Goal: Task Accomplishment & Management: Use online tool/utility

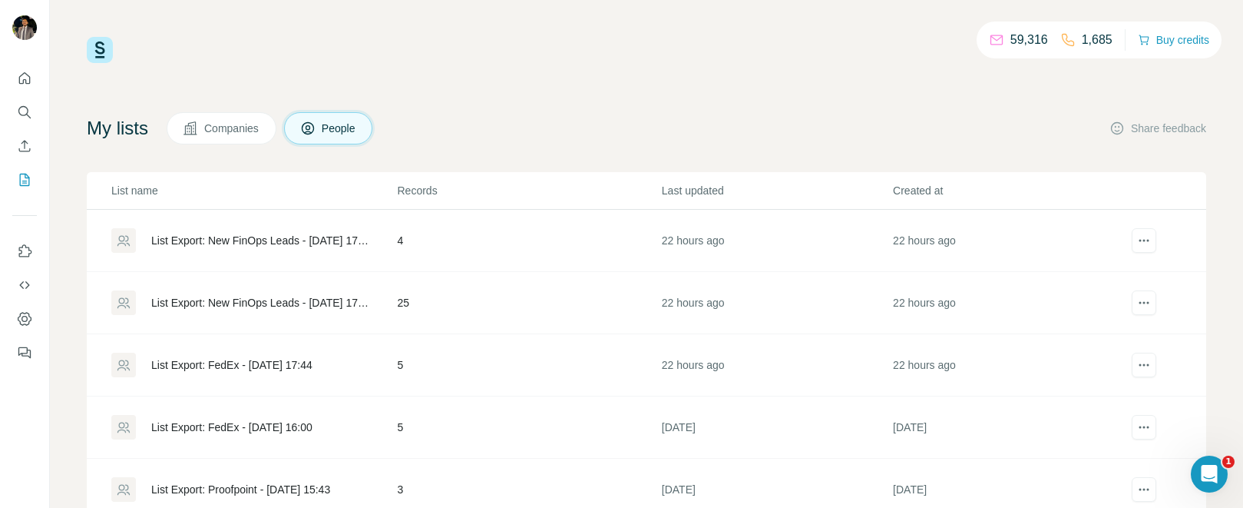
click at [268, 296] on div "List Export: New FinOps Leads - [DATE] 17:46" at bounding box center [261, 302] width 220 height 15
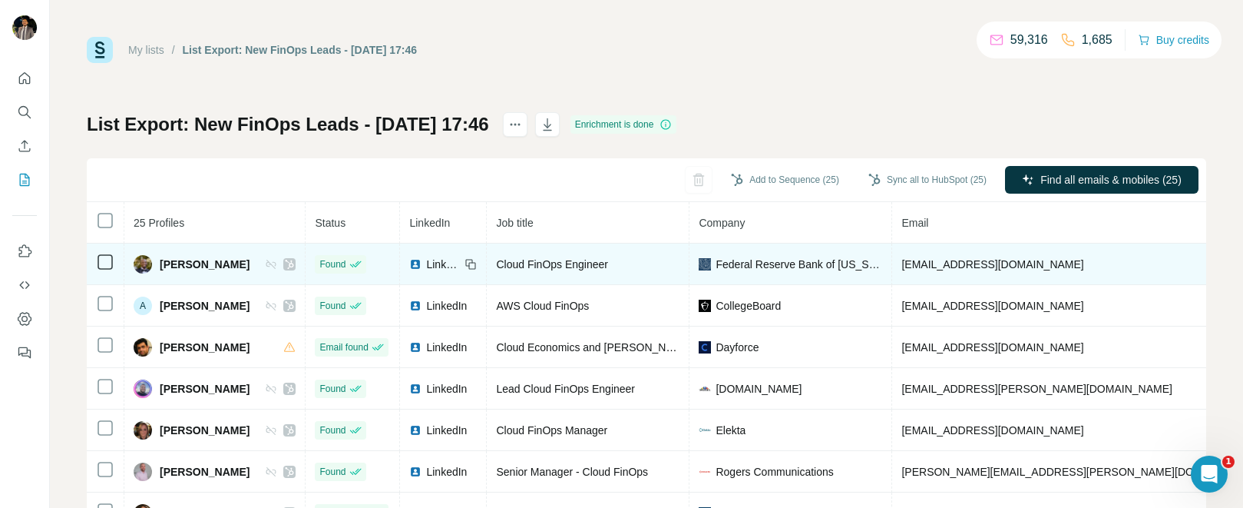
click at [285, 264] on icon at bounding box center [289, 264] width 9 height 12
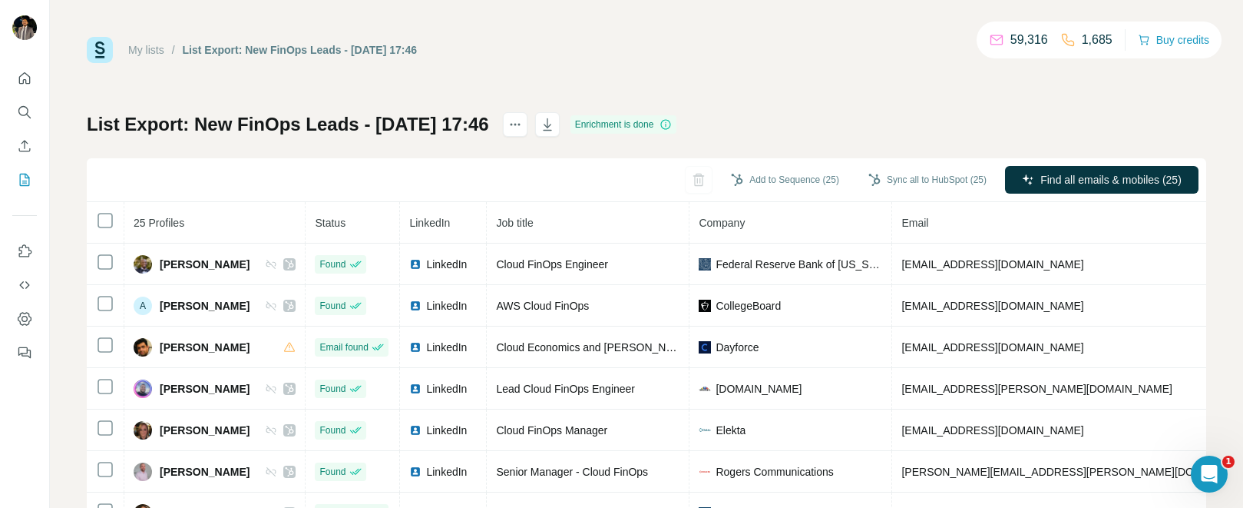
click at [524, 187] on div "Add to Sequence (25) Sync all to HubSpot (25) Find all emails & mobiles (25)" at bounding box center [647, 180] width 1120 height 44
click at [937, 185] on button "Sync all to HubSpot (25)" at bounding box center [928, 179] width 140 height 23
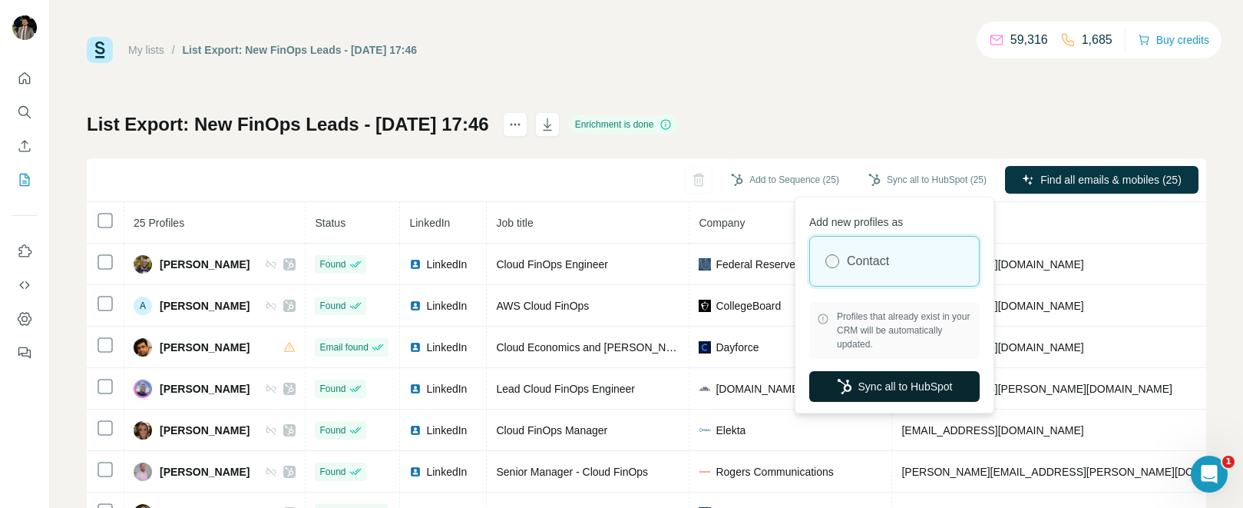
click at [868, 385] on button "Sync all to HubSpot" at bounding box center [894, 386] width 170 height 31
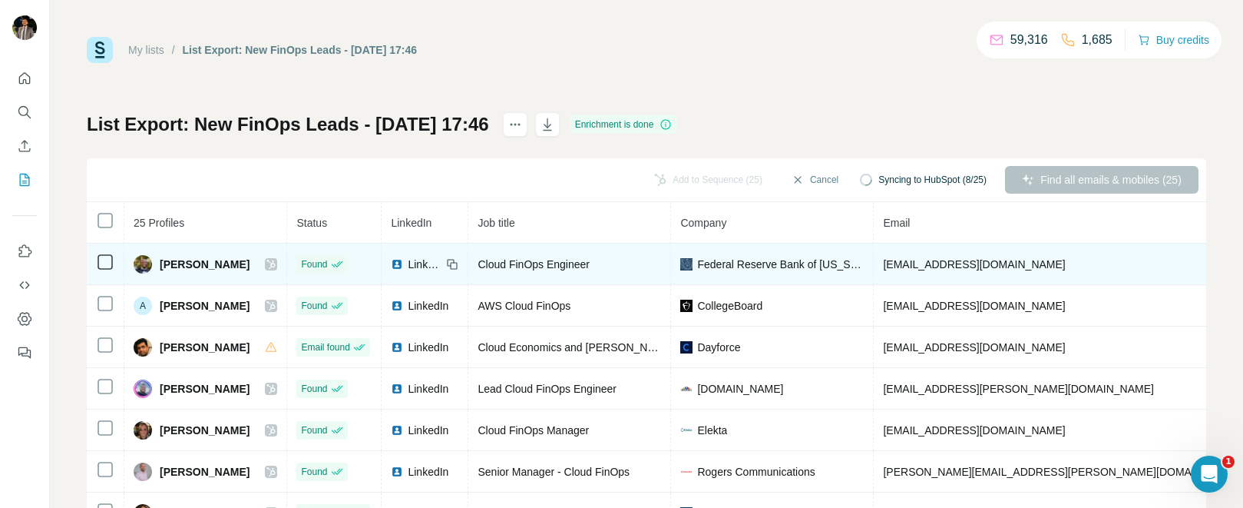
click at [266, 265] on icon at bounding box center [270, 264] width 9 height 12
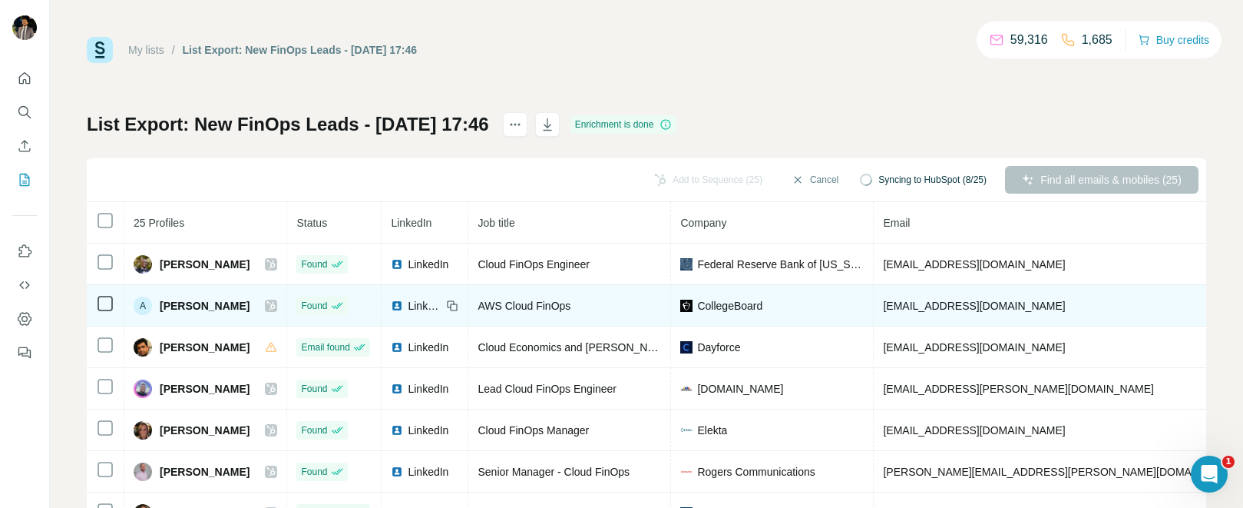
click at [266, 306] on icon at bounding box center [270, 305] width 9 height 12
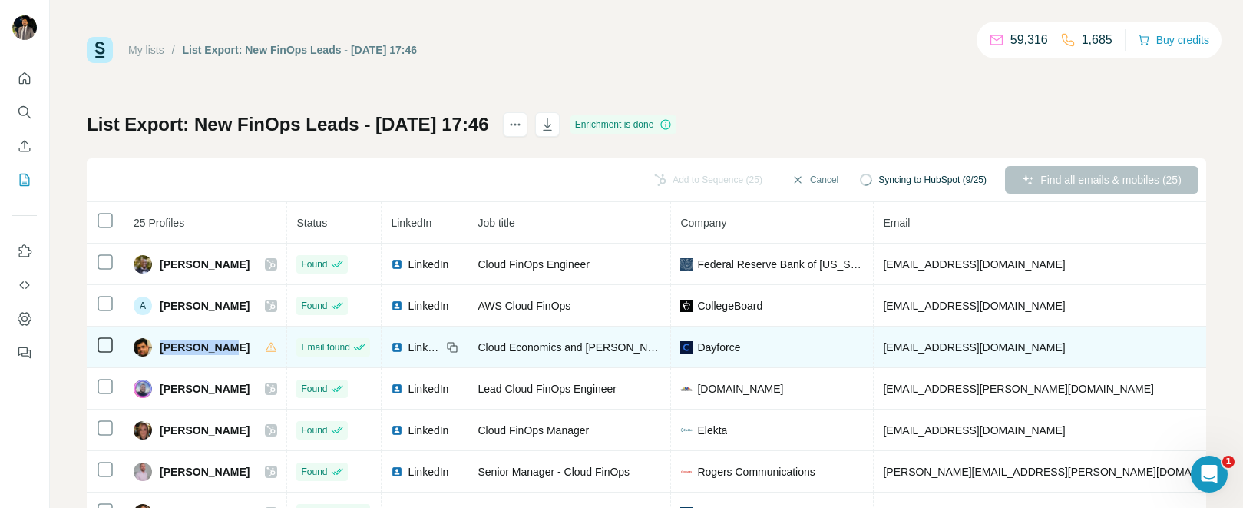
drag, startPoint x: 237, startPoint y: 349, endPoint x: 162, endPoint y: 347, distance: 75.3
click at [162, 347] on div "[PERSON_NAME]" at bounding box center [206, 347] width 144 height 18
copy span "[PERSON_NAME]"
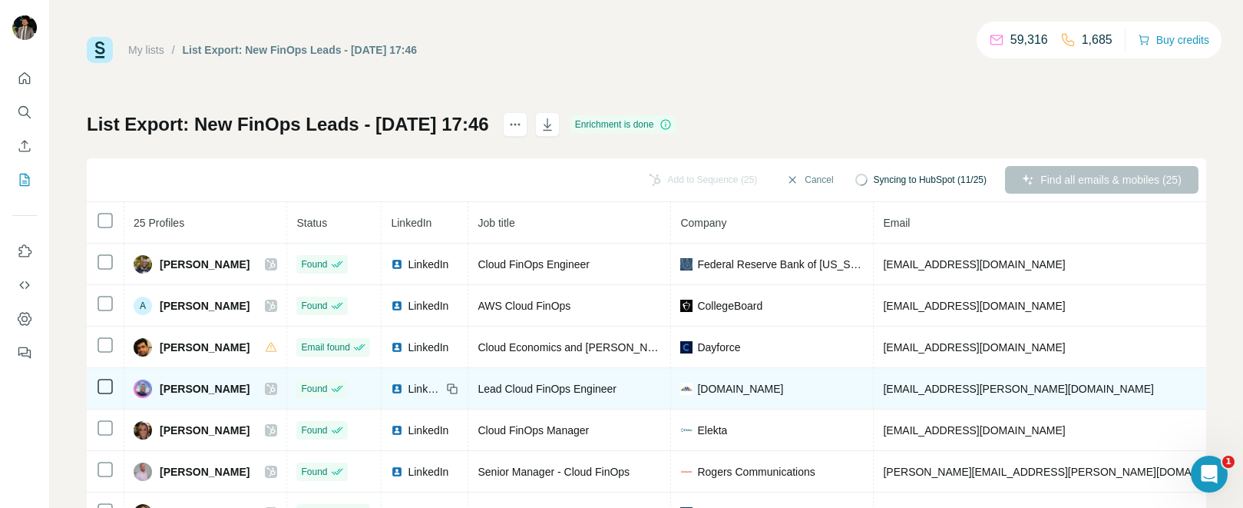
click at [267, 388] on icon at bounding box center [271, 388] width 8 height 9
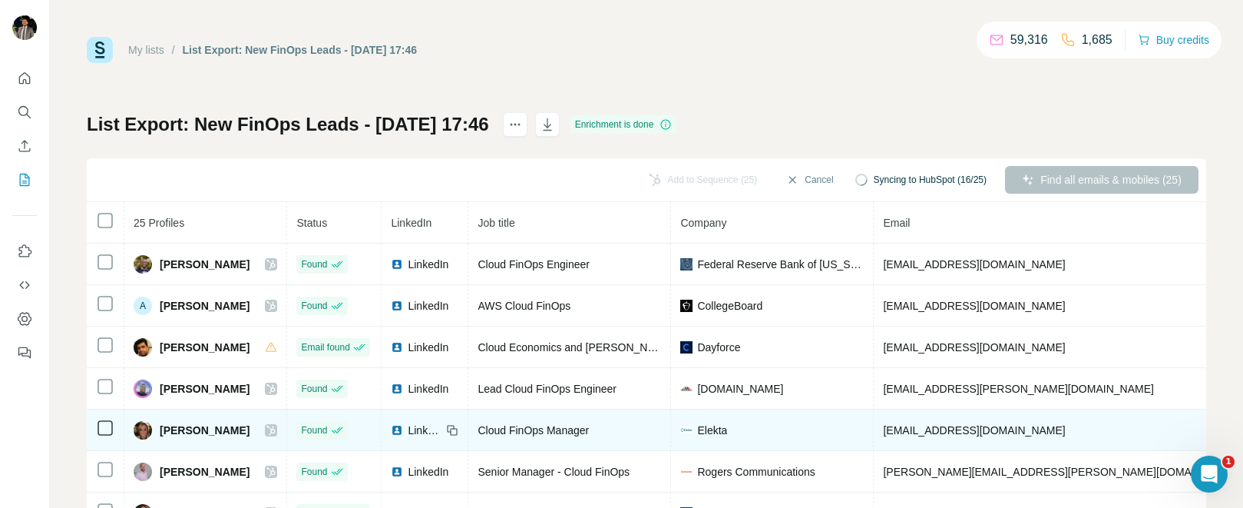
click at [266, 429] on icon at bounding box center [270, 430] width 9 height 12
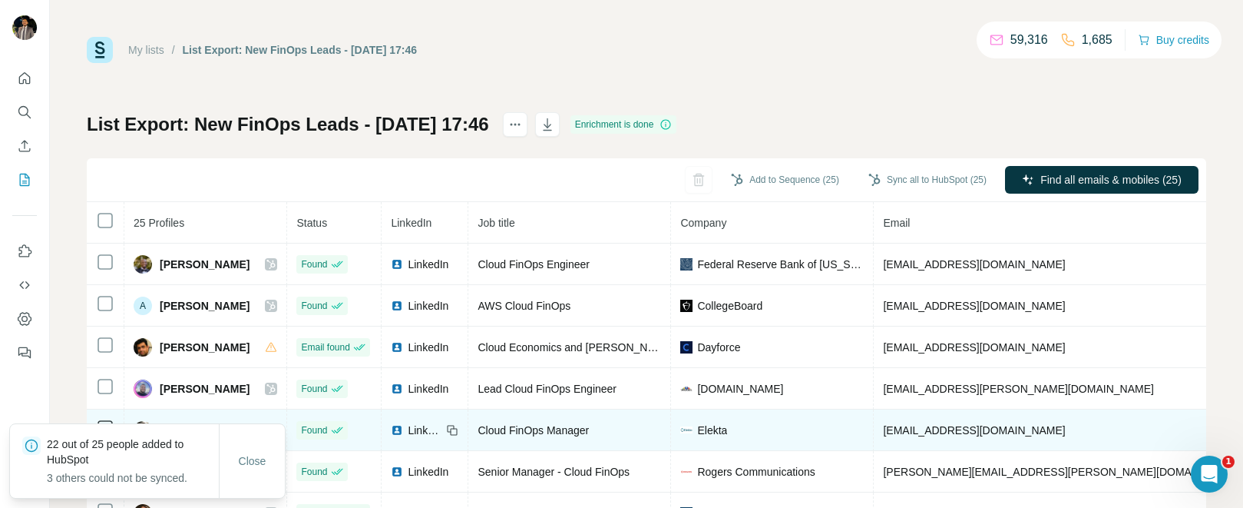
scroll to position [59, 0]
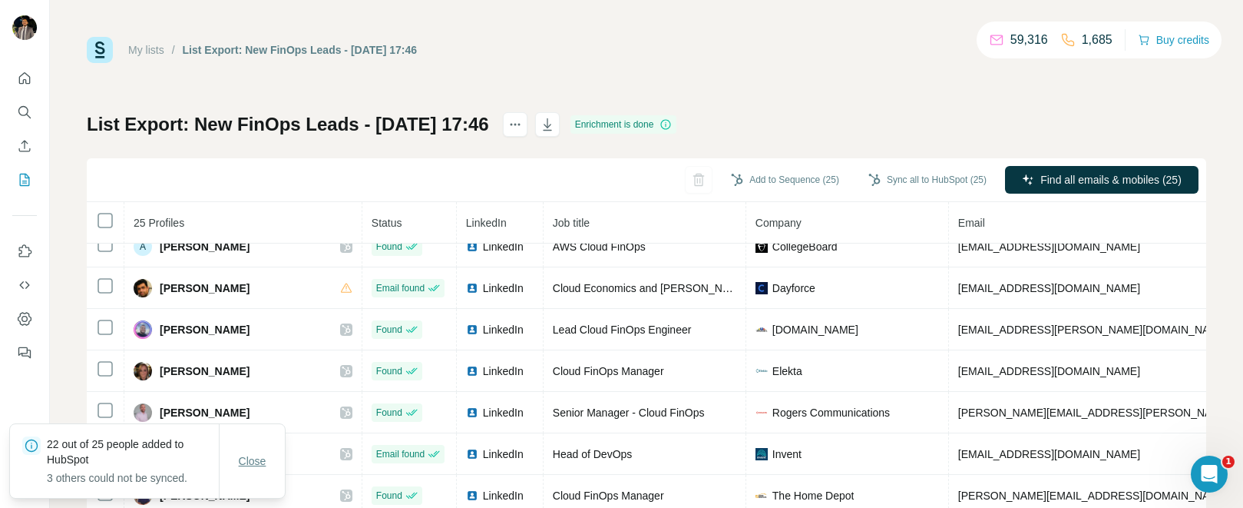
click at [243, 458] on span "Close" at bounding box center [253, 460] width 28 height 15
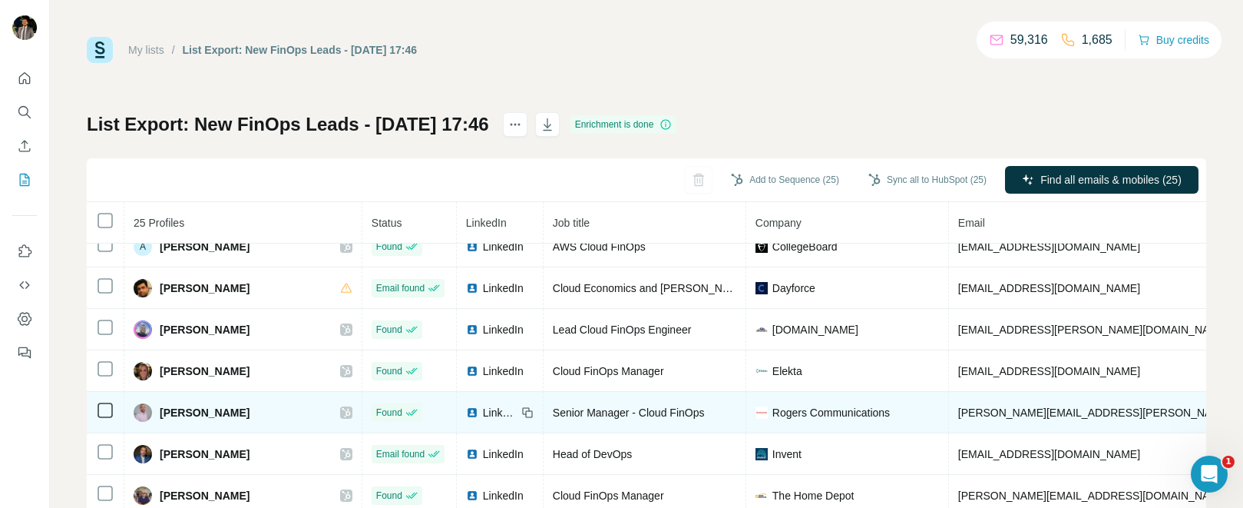
click at [342, 414] on icon at bounding box center [346, 412] width 8 height 9
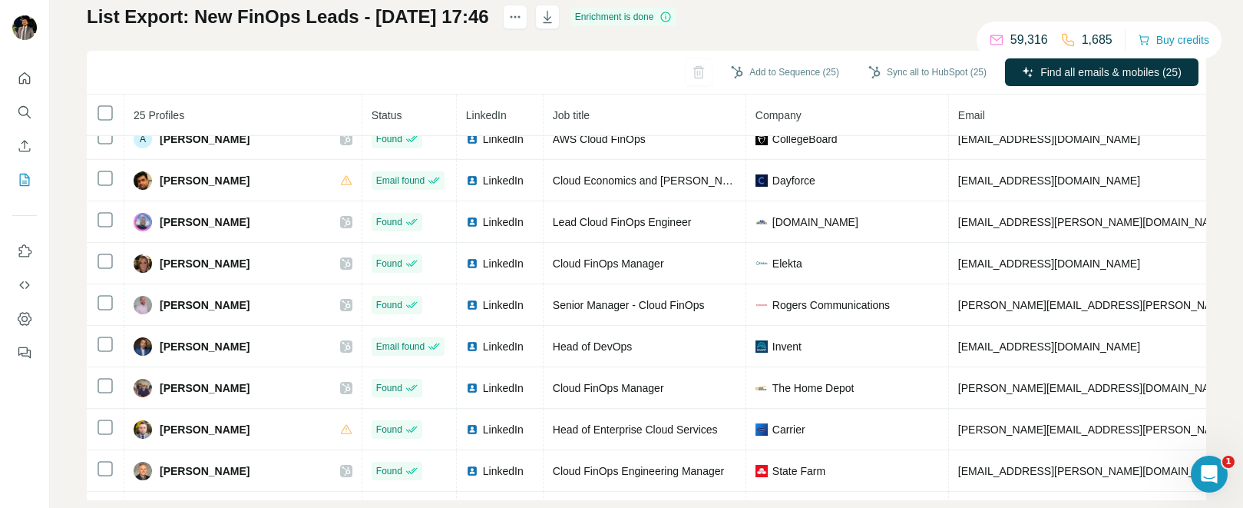
scroll to position [121, 0]
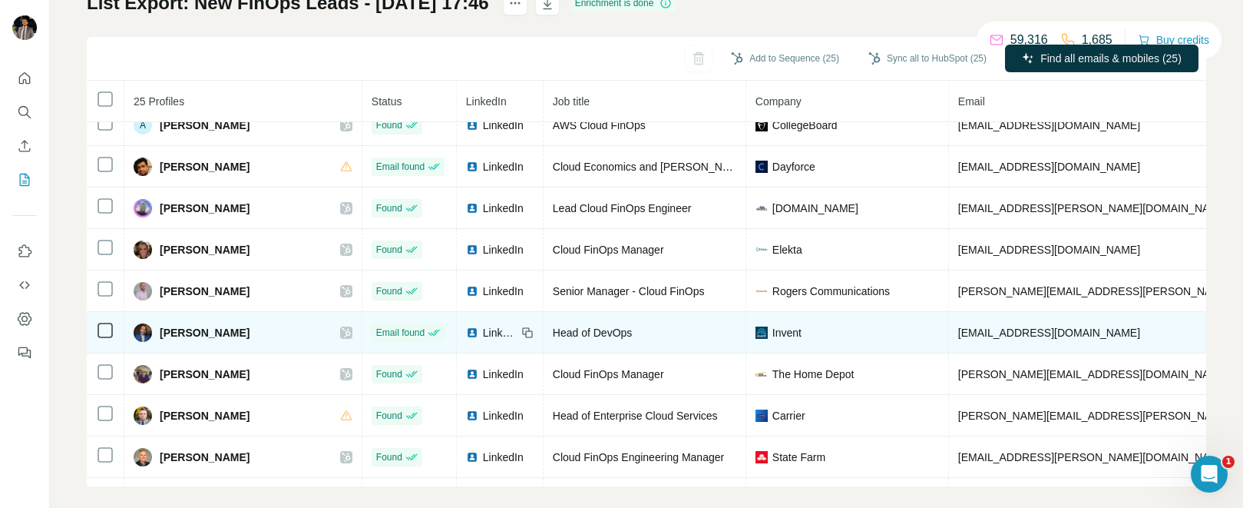
click at [342, 326] on icon at bounding box center [346, 332] width 9 height 12
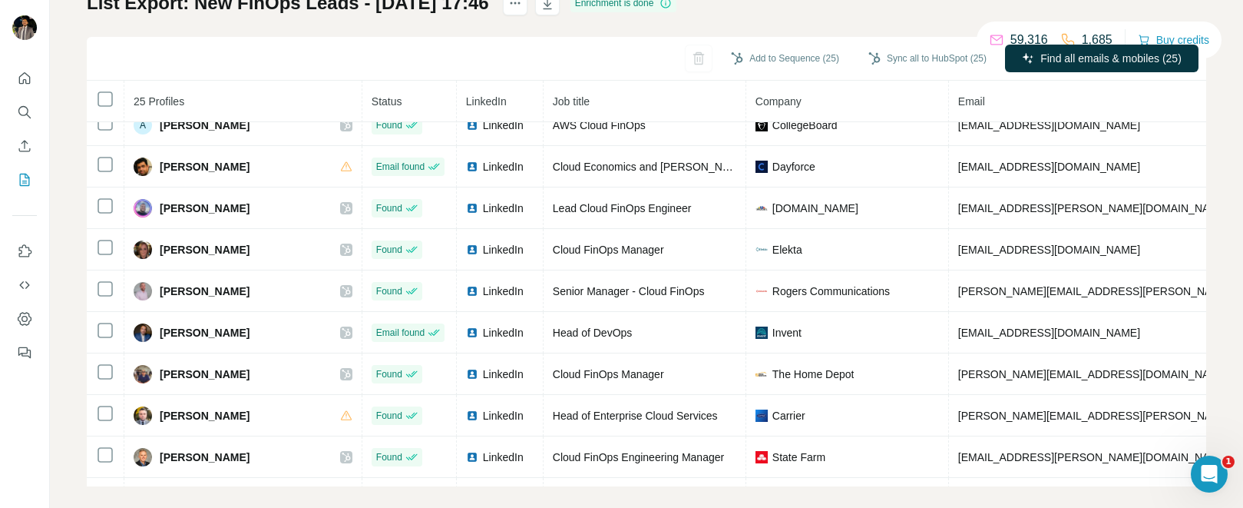
scroll to position [137, 0]
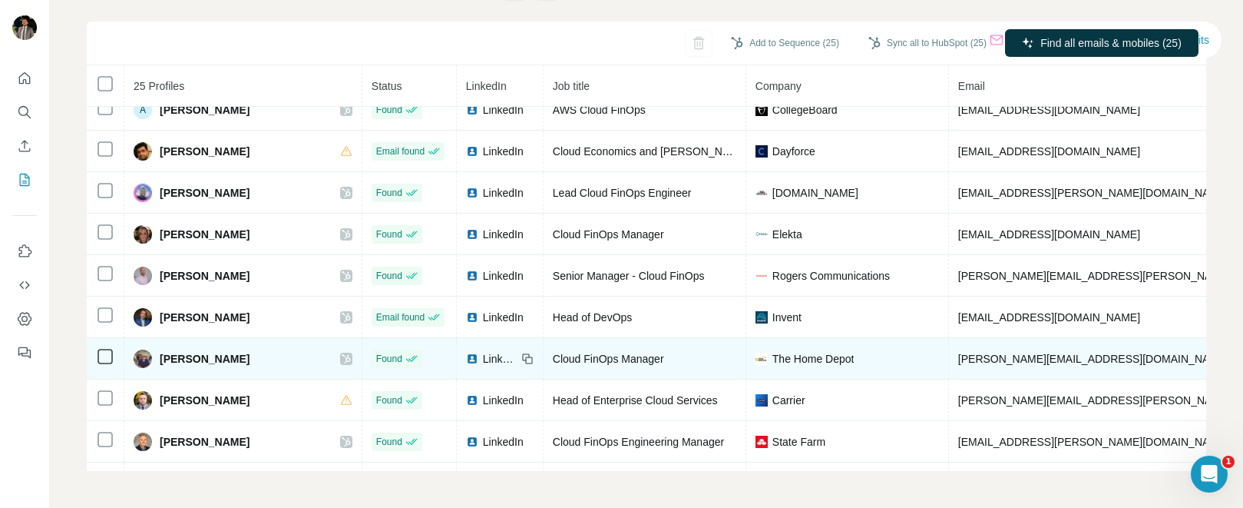
click at [342, 358] on icon at bounding box center [346, 358] width 9 height 12
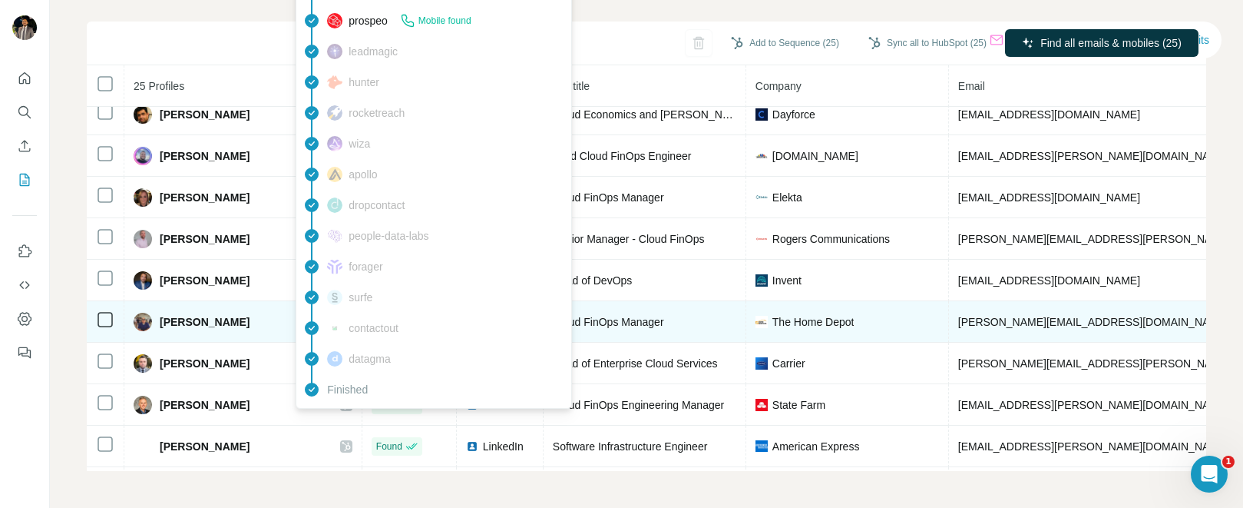
scroll to position [114, 0]
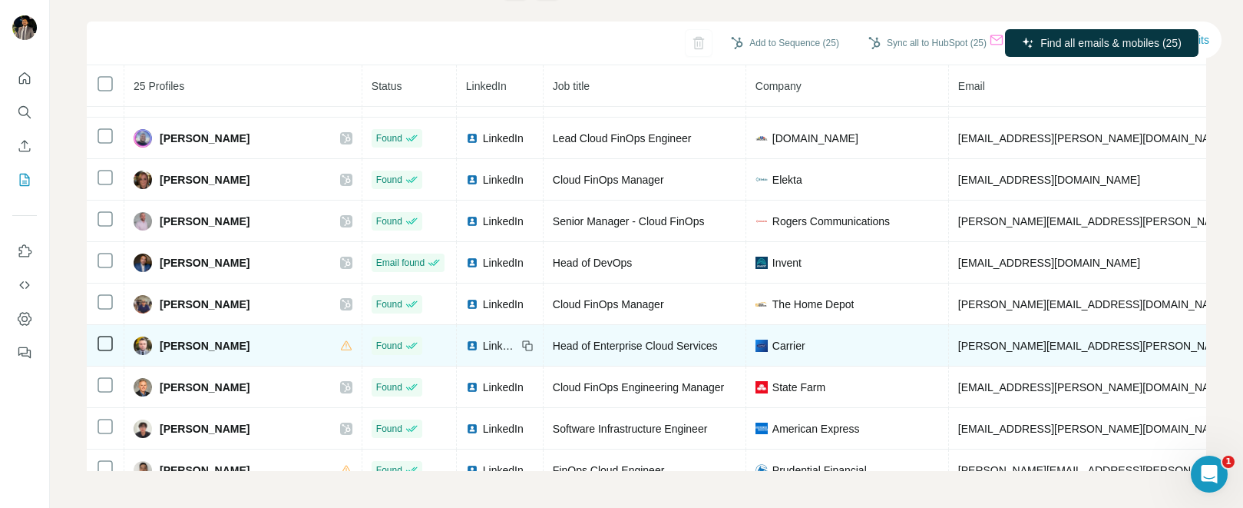
drag, startPoint x: 250, startPoint y: 345, endPoint x: 161, endPoint y: 346, distance: 88.3
click at [161, 346] on div "[PERSON_NAME]" at bounding box center [243, 345] width 219 height 18
click at [229, 348] on span "[PERSON_NAME]" at bounding box center [205, 345] width 90 height 15
click at [257, 336] on div "[PERSON_NAME]" at bounding box center [243, 345] width 219 height 18
click at [216, 348] on span "[PERSON_NAME]" at bounding box center [205, 345] width 90 height 15
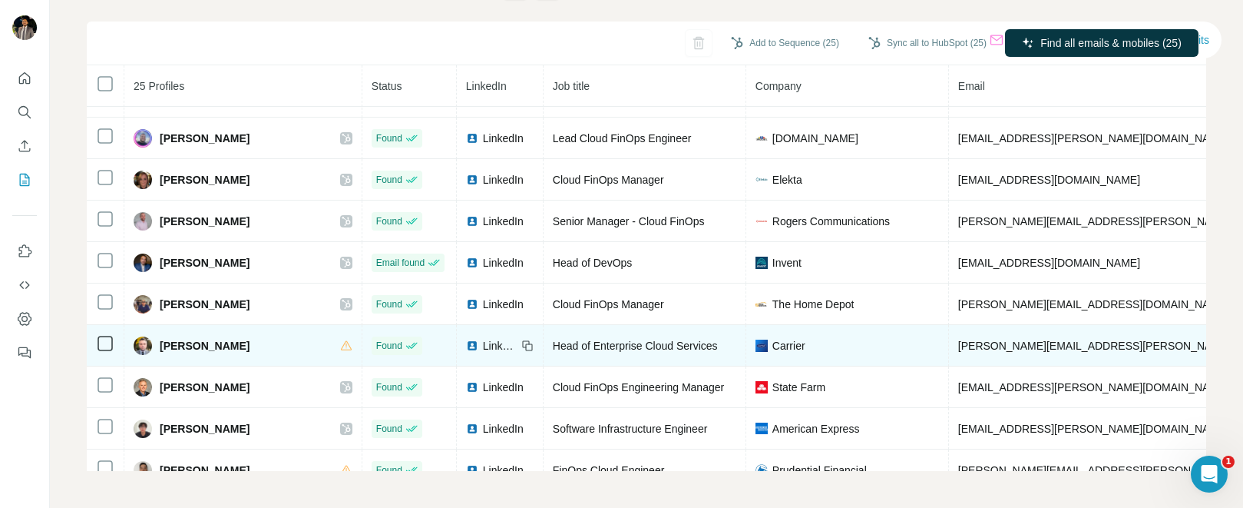
click at [167, 342] on span "[PERSON_NAME]" at bounding box center [205, 345] width 90 height 15
click at [466, 345] on img at bounding box center [472, 345] width 12 height 12
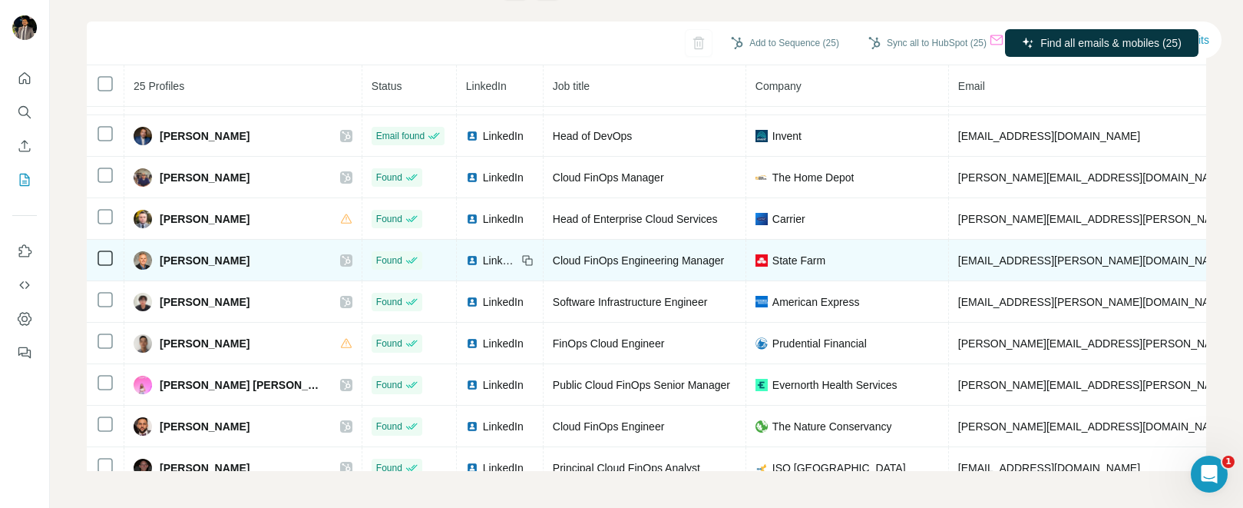
scroll to position [252, 0]
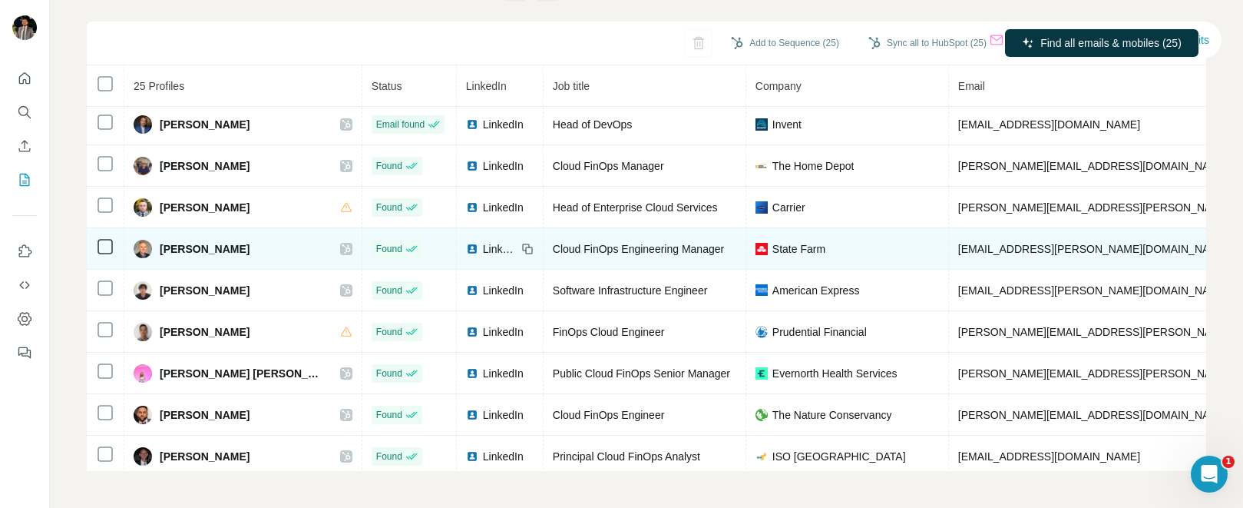
click at [342, 246] on icon at bounding box center [346, 249] width 9 height 12
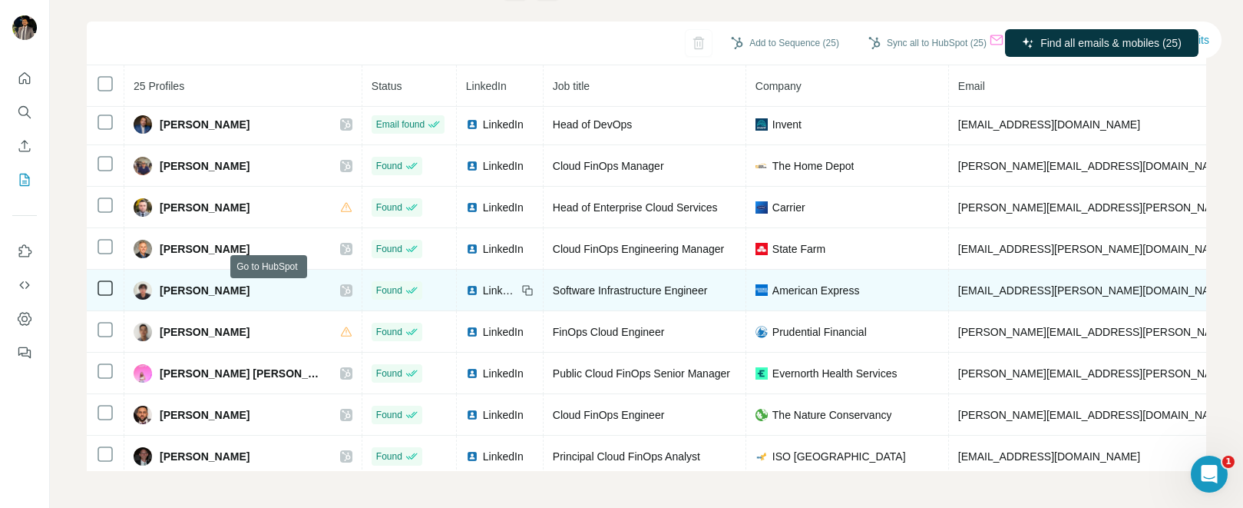
click at [342, 290] on icon at bounding box center [346, 290] width 9 height 12
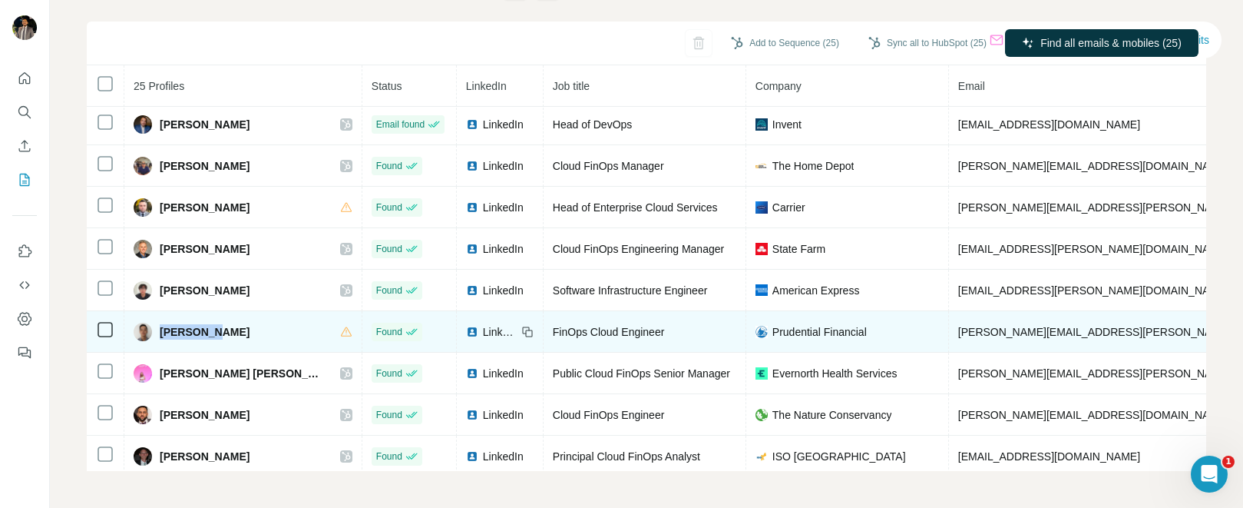
drag, startPoint x: 224, startPoint y: 332, endPoint x: 161, endPoint y: 332, distance: 63.0
click at [161, 332] on div "[PERSON_NAME]" at bounding box center [243, 331] width 219 height 18
copy span "[PERSON_NAME]"
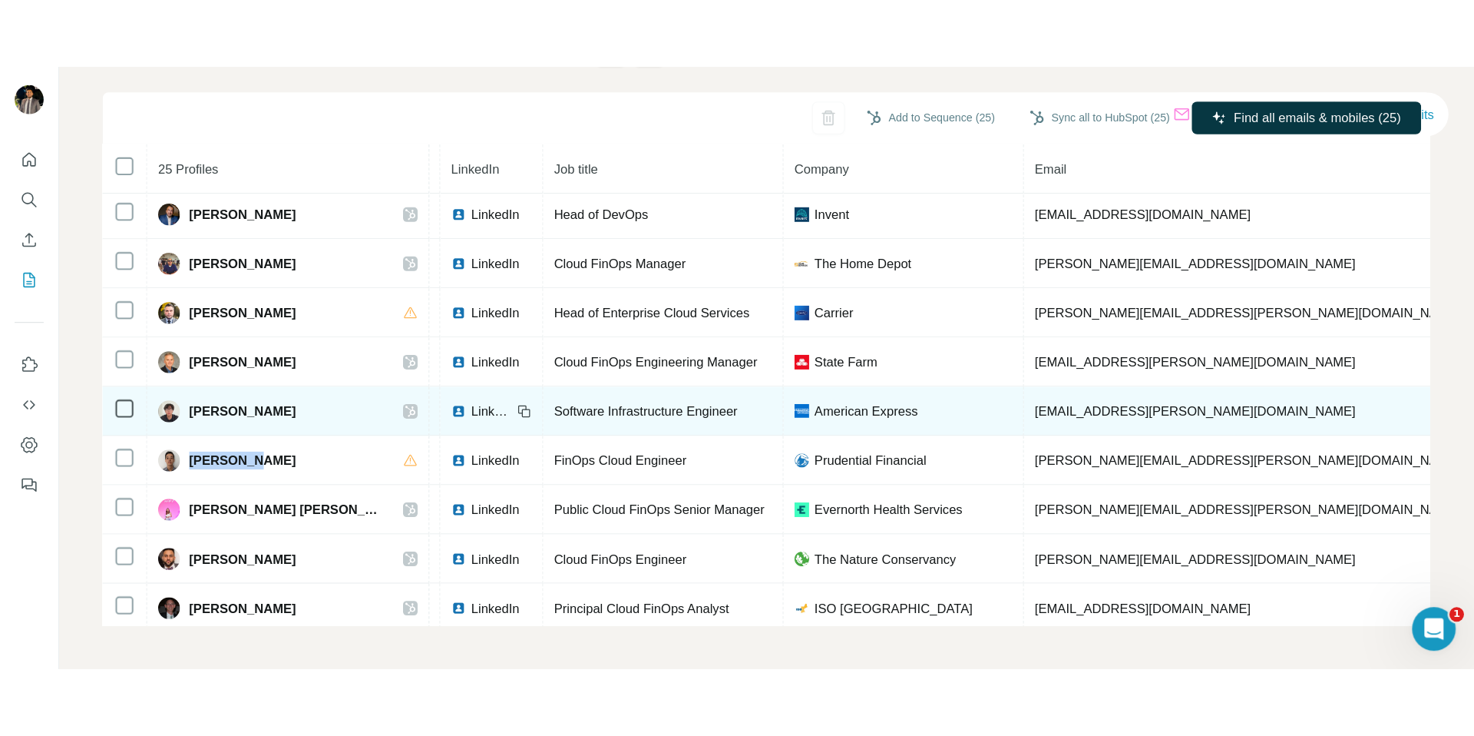
scroll to position [252, 88]
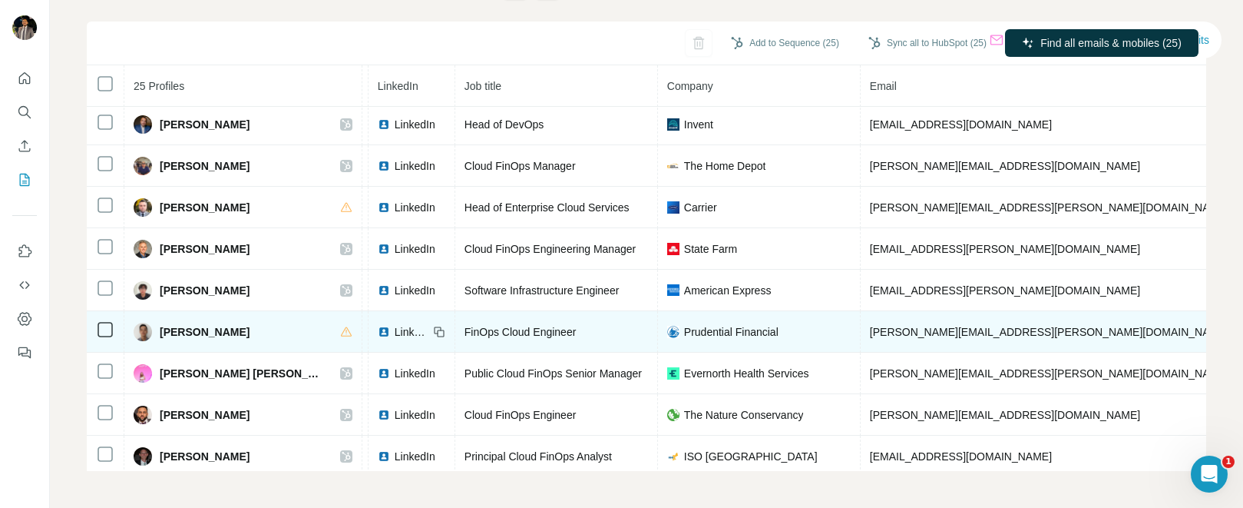
click at [924, 326] on span "[PERSON_NAME][EMAIL_ADDRESS][PERSON_NAME][DOMAIN_NAME]" at bounding box center [1049, 332] width 359 height 12
drag, startPoint x: 931, startPoint y: 334, endPoint x: 782, endPoint y: 329, distance: 148.3
click at [782, 329] on tr "[PERSON_NAME] Found LinkedIn FinOps Cloud Engineer Prudential Financial [PERSON…" at bounding box center [940, 331] width 1884 height 41
copy tr "[PERSON_NAME][EMAIL_ADDRESS][PERSON_NAME][DOMAIN_NAME]"
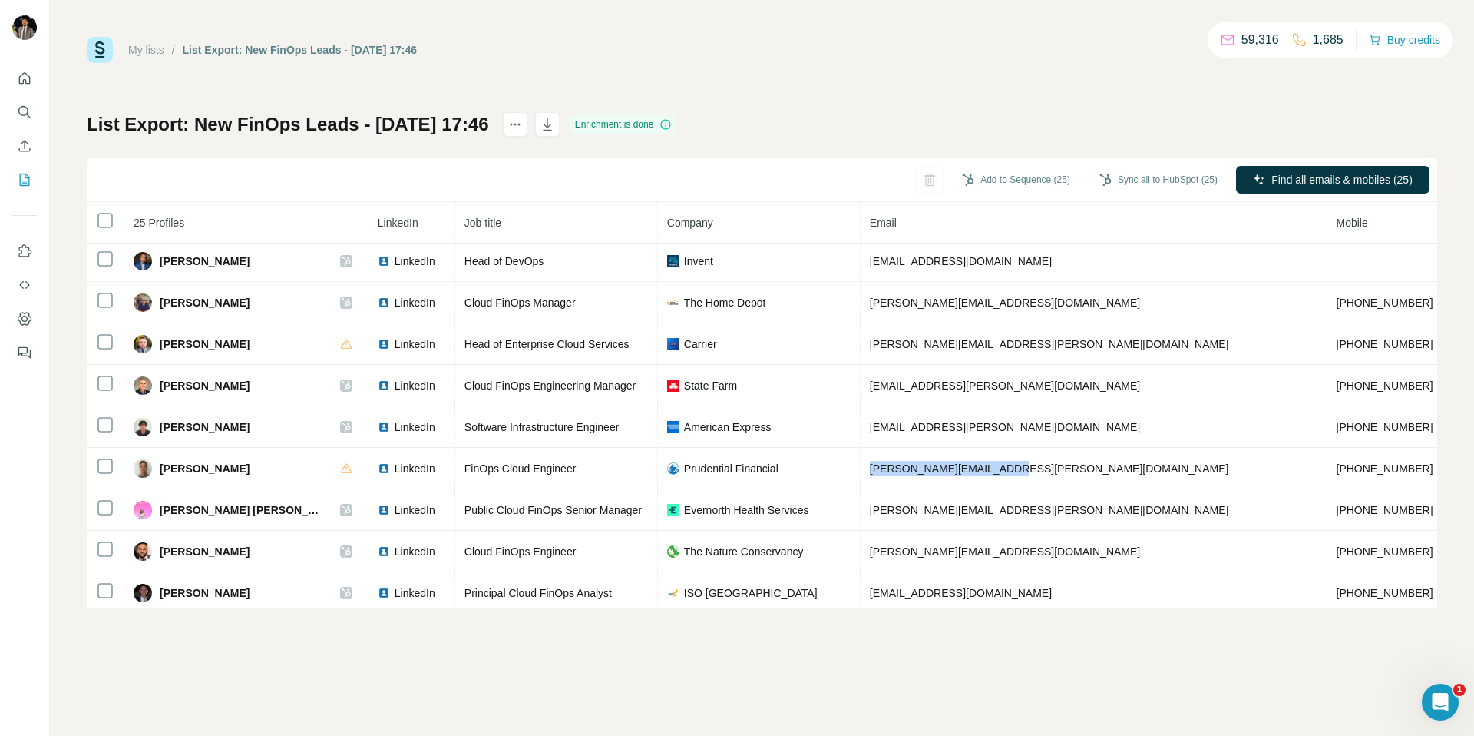
scroll to position [252, 56]
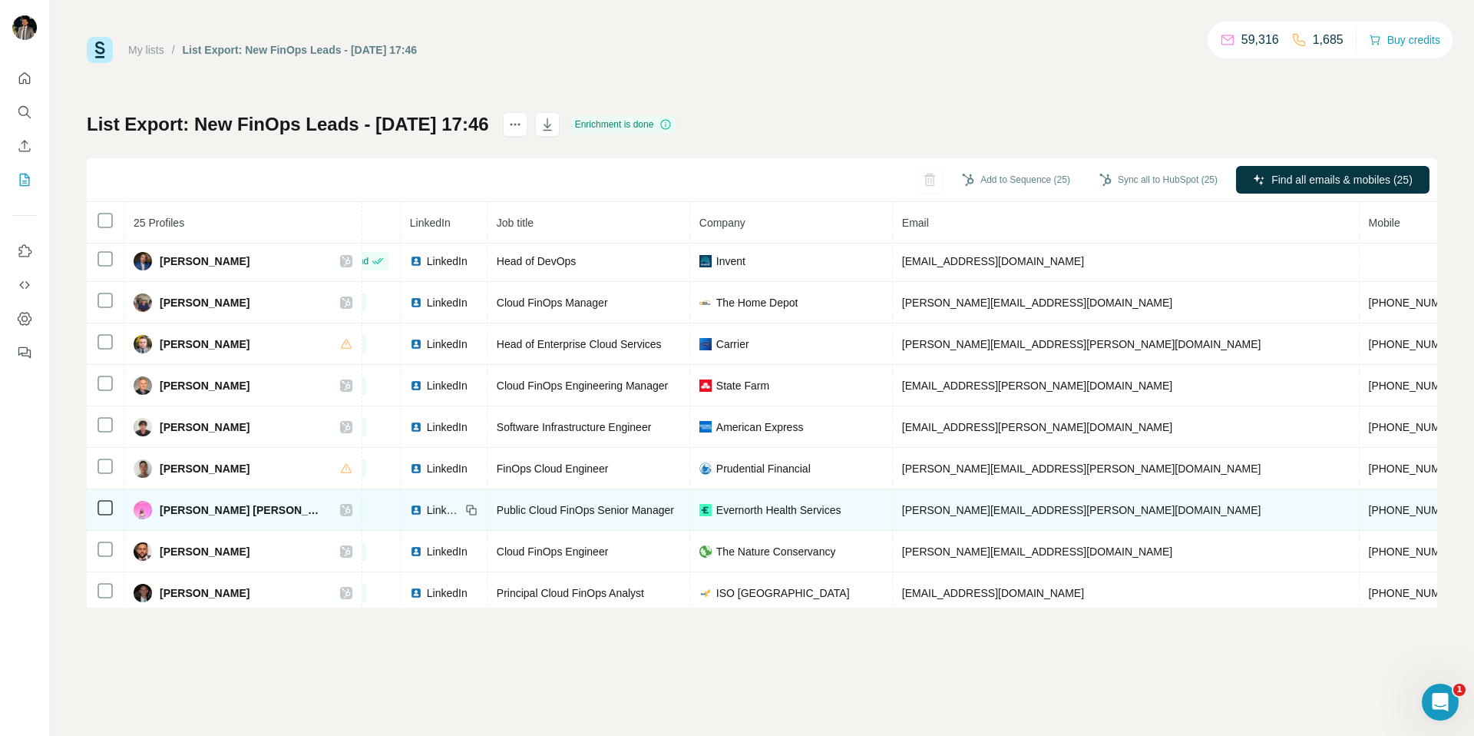
click at [342, 507] on icon at bounding box center [346, 509] width 8 height 9
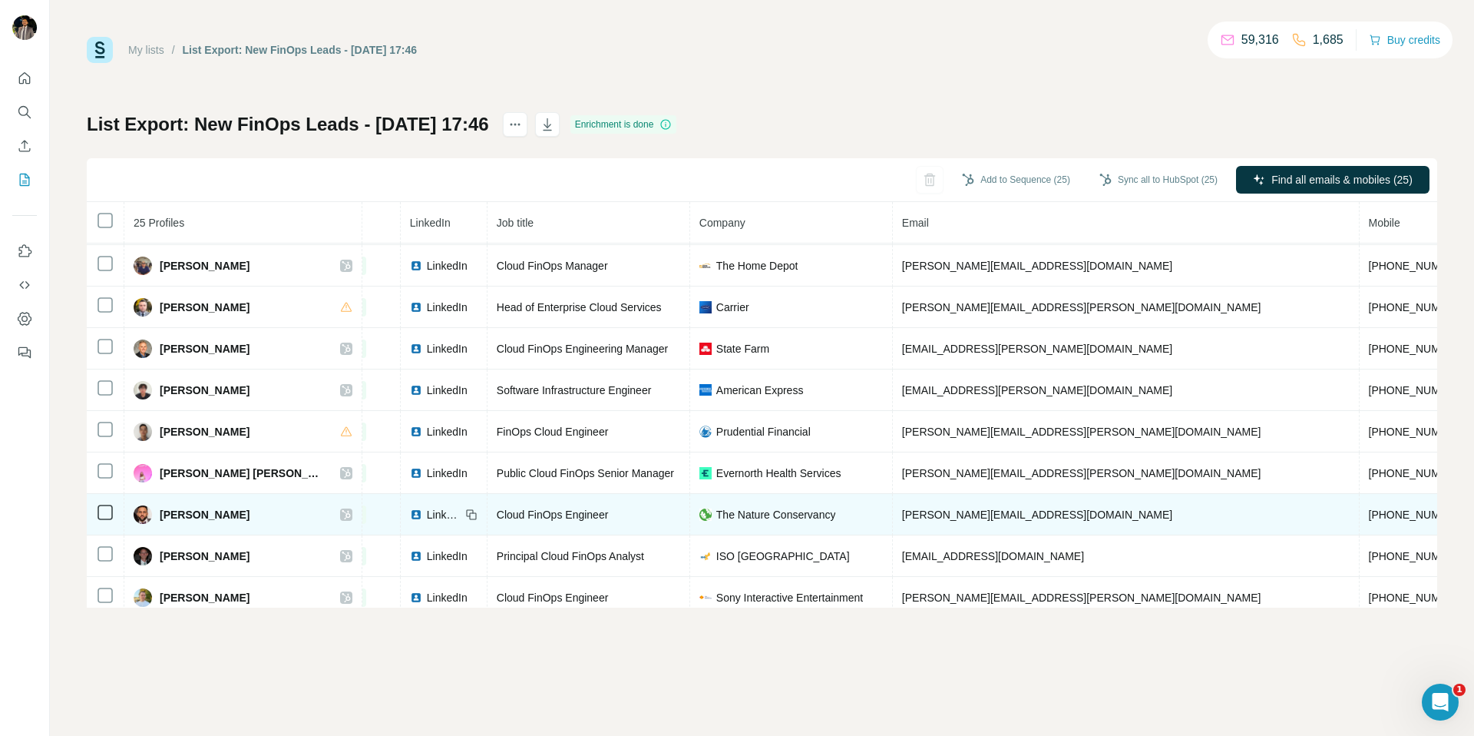
click at [342, 507] on icon at bounding box center [346, 514] width 8 height 9
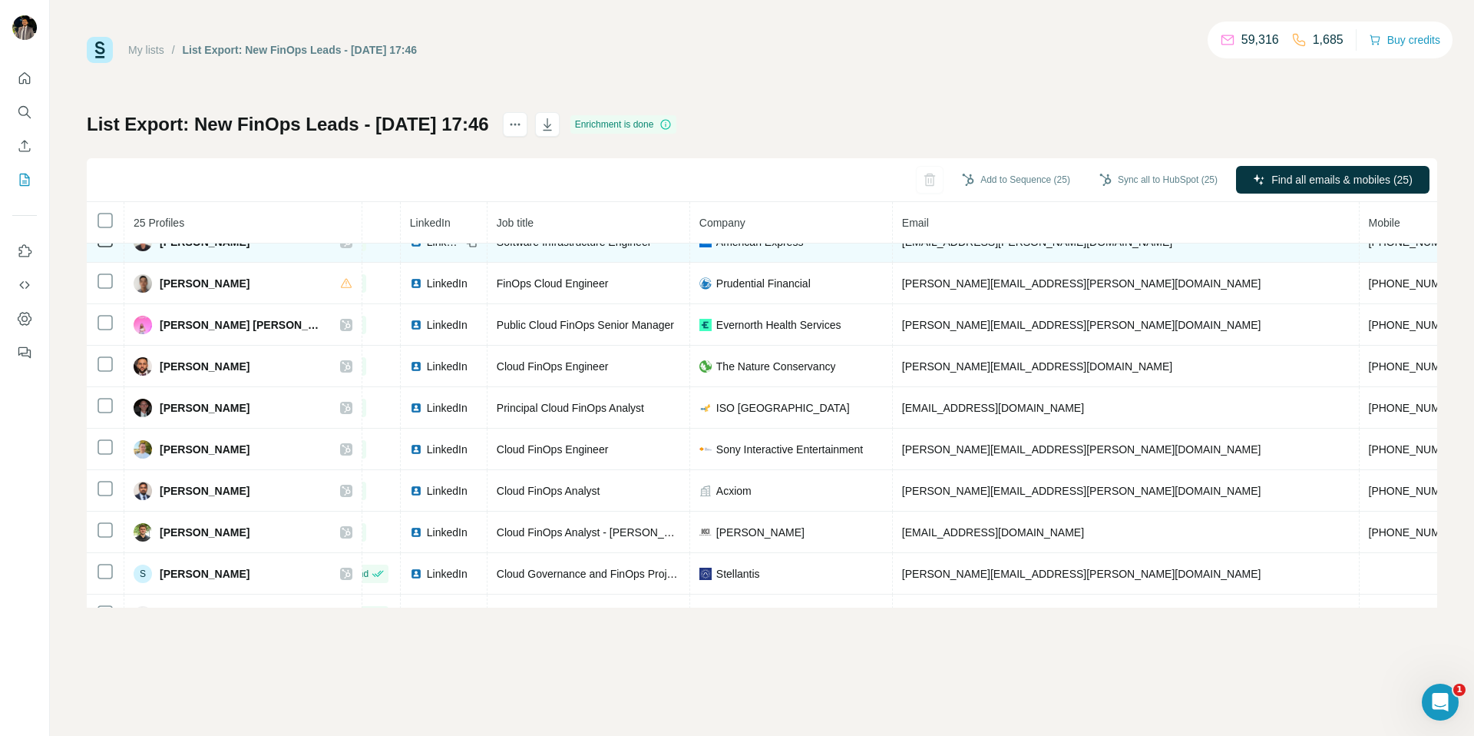
scroll to position [445, 56]
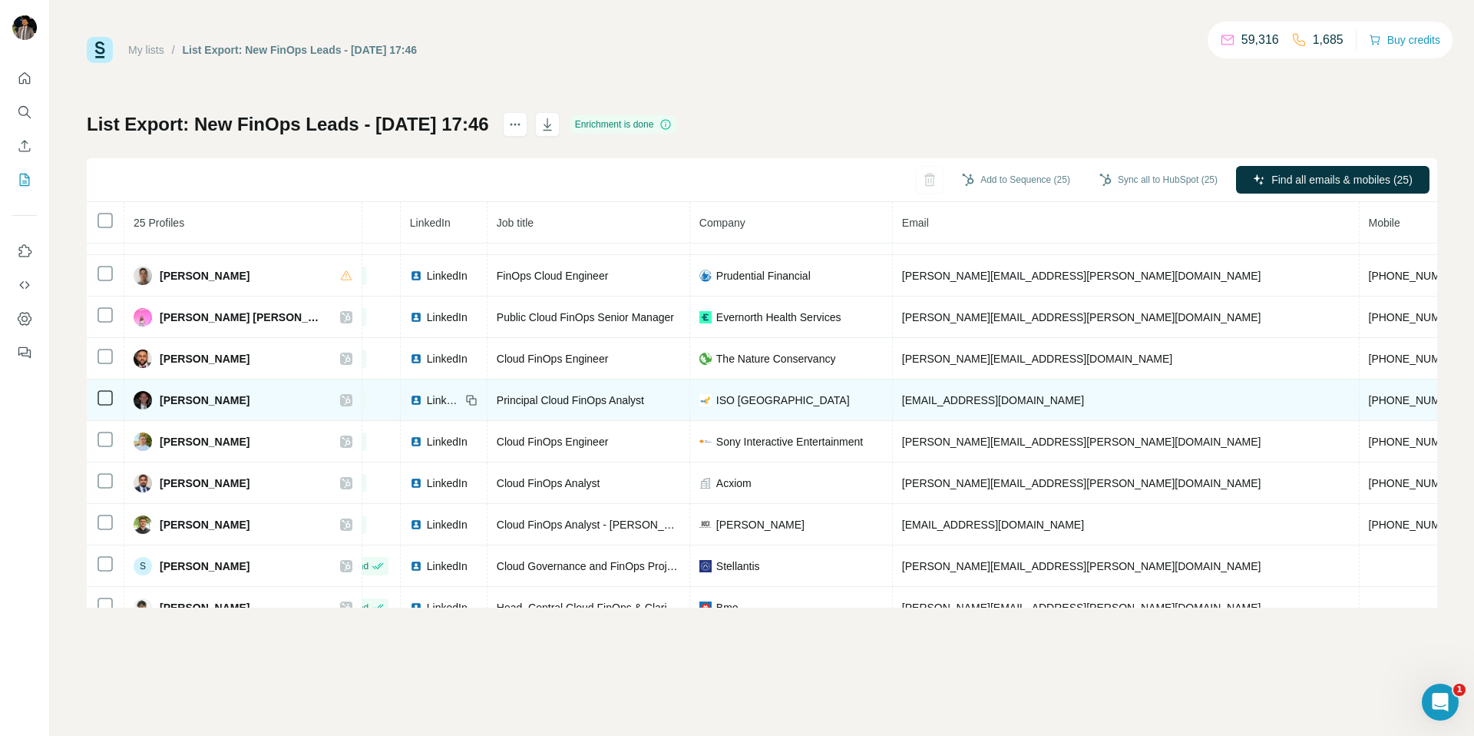
click at [342, 399] on icon at bounding box center [346, 399] width 8 height 9
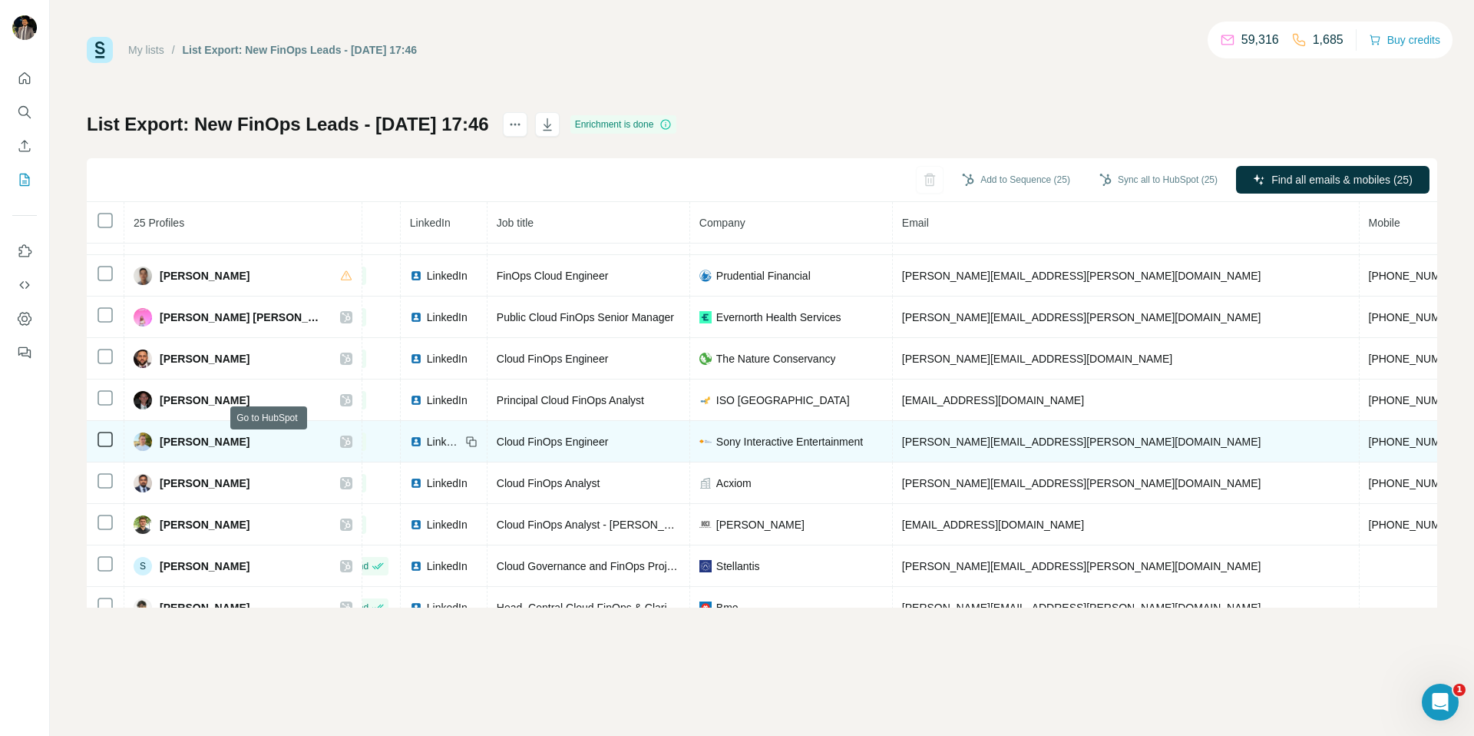
click at [342, 442] on icon at bounding box center [346, 441] width 8 height 9
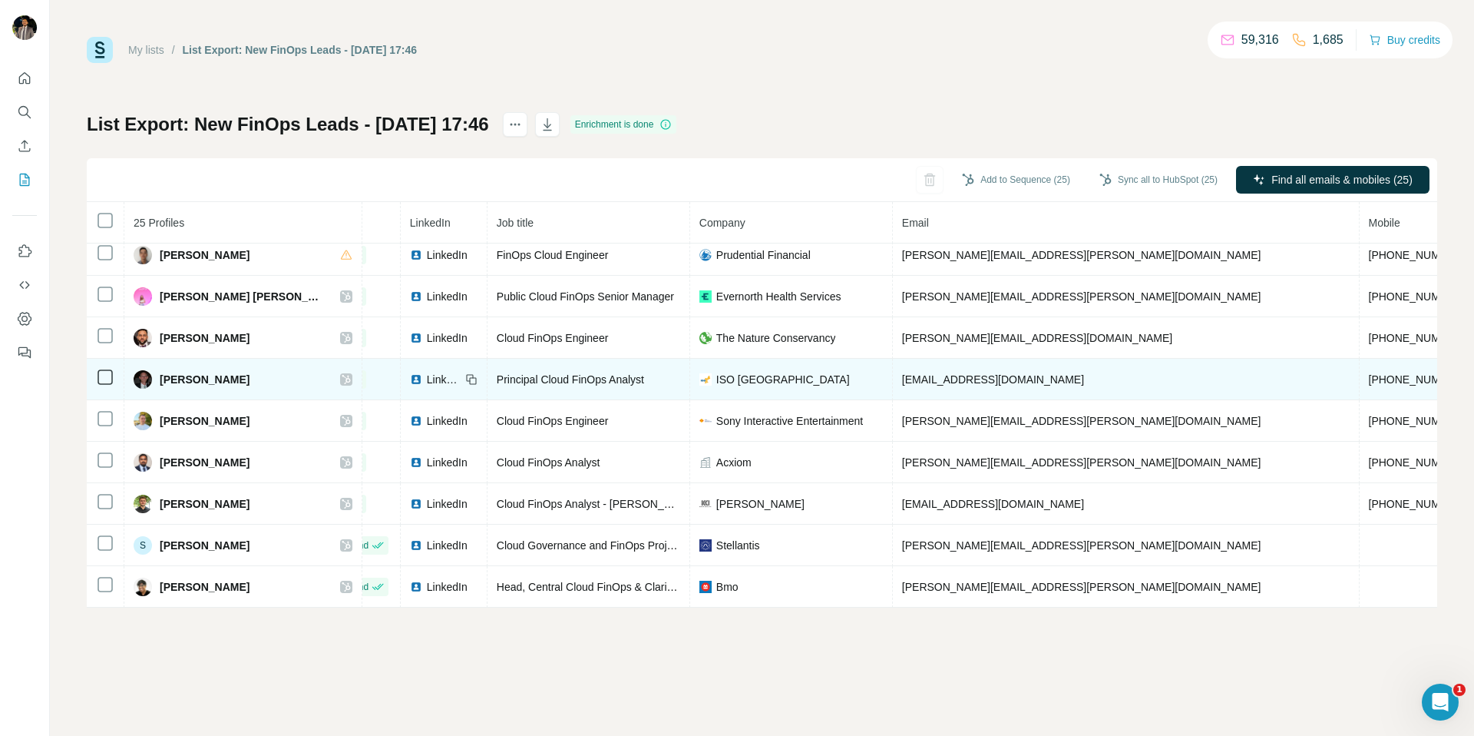
scroll to position [474, 56]
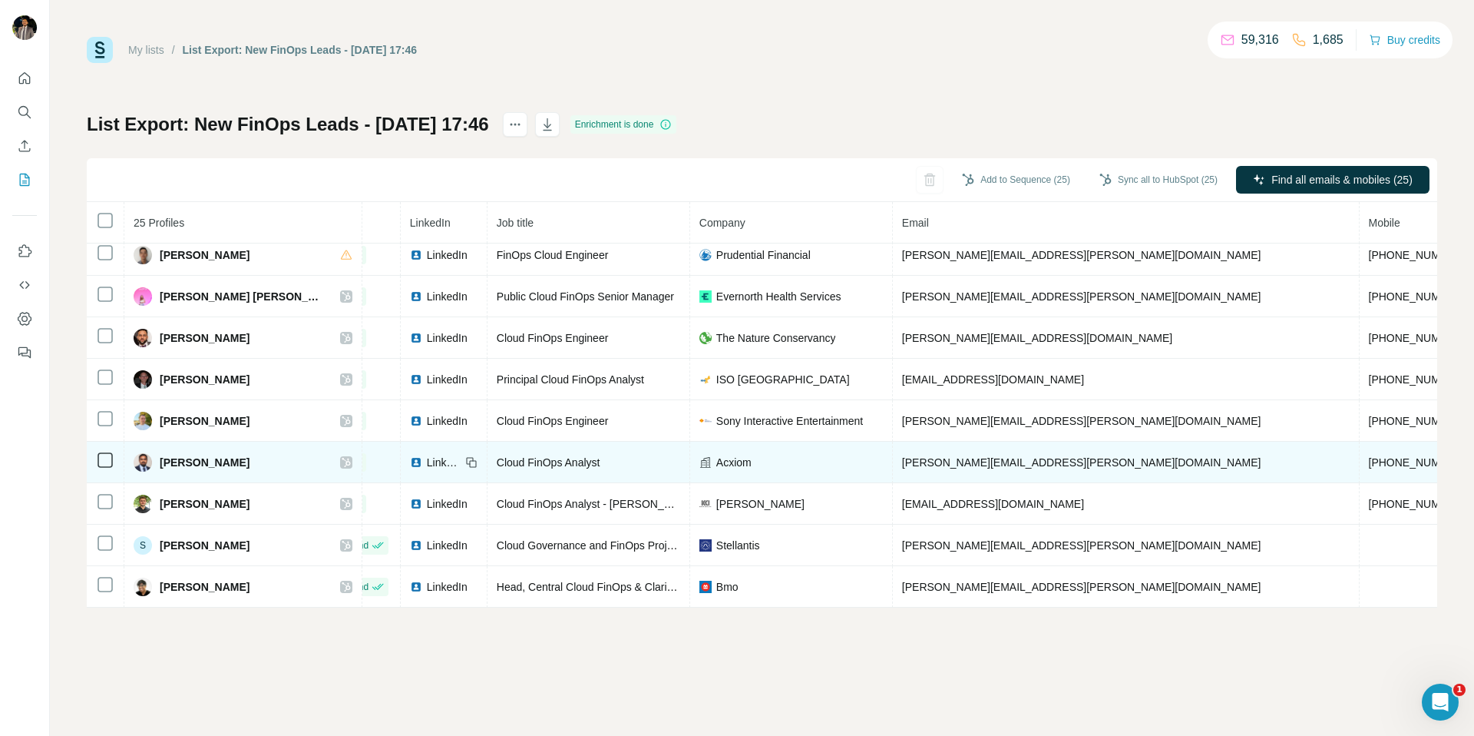
click at [340, 456] on div at bounding box center [346, 462] width 12 height 12
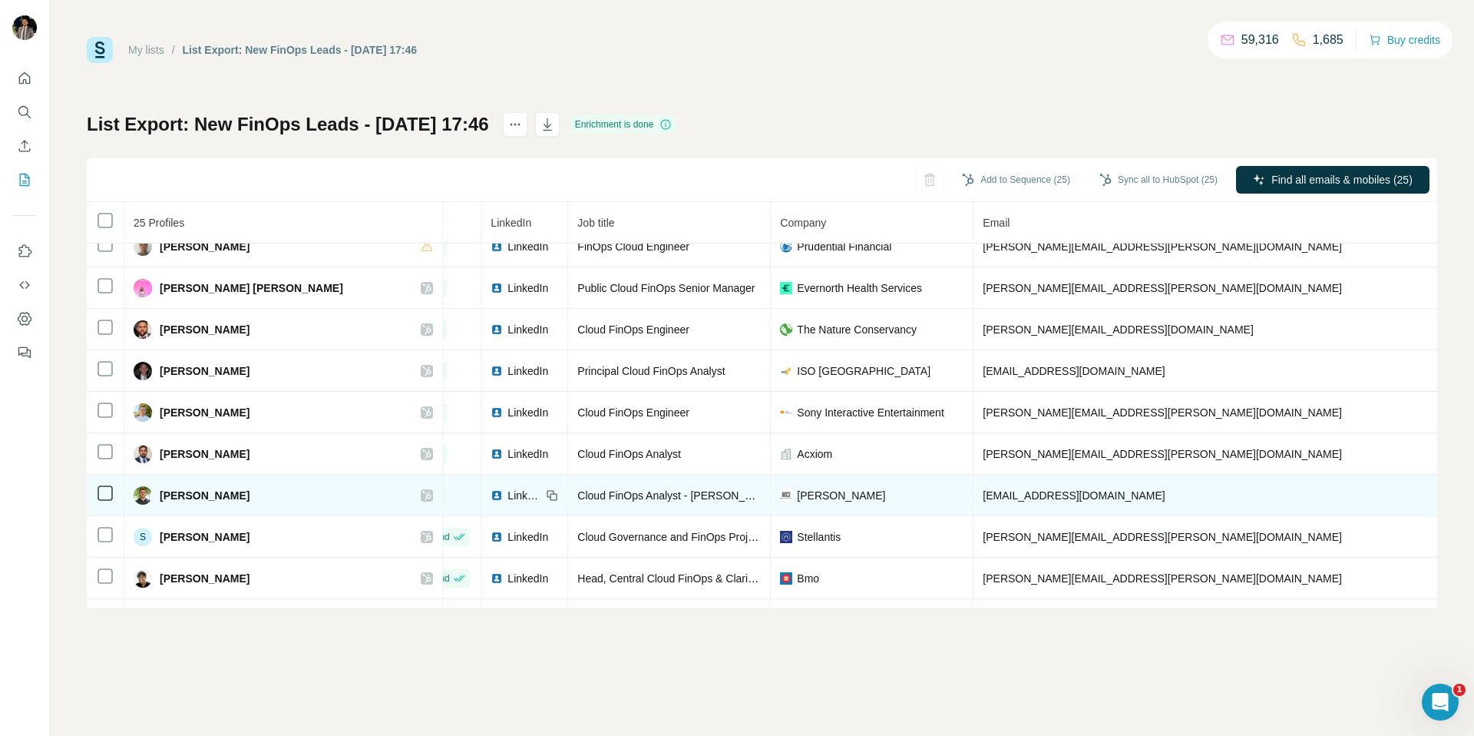
click at [425, 494] on icon at bounding box center [427, 495] width 8 height 9
click at [423, 497] on icon at bounding box center [427, 495] width 8 height 9
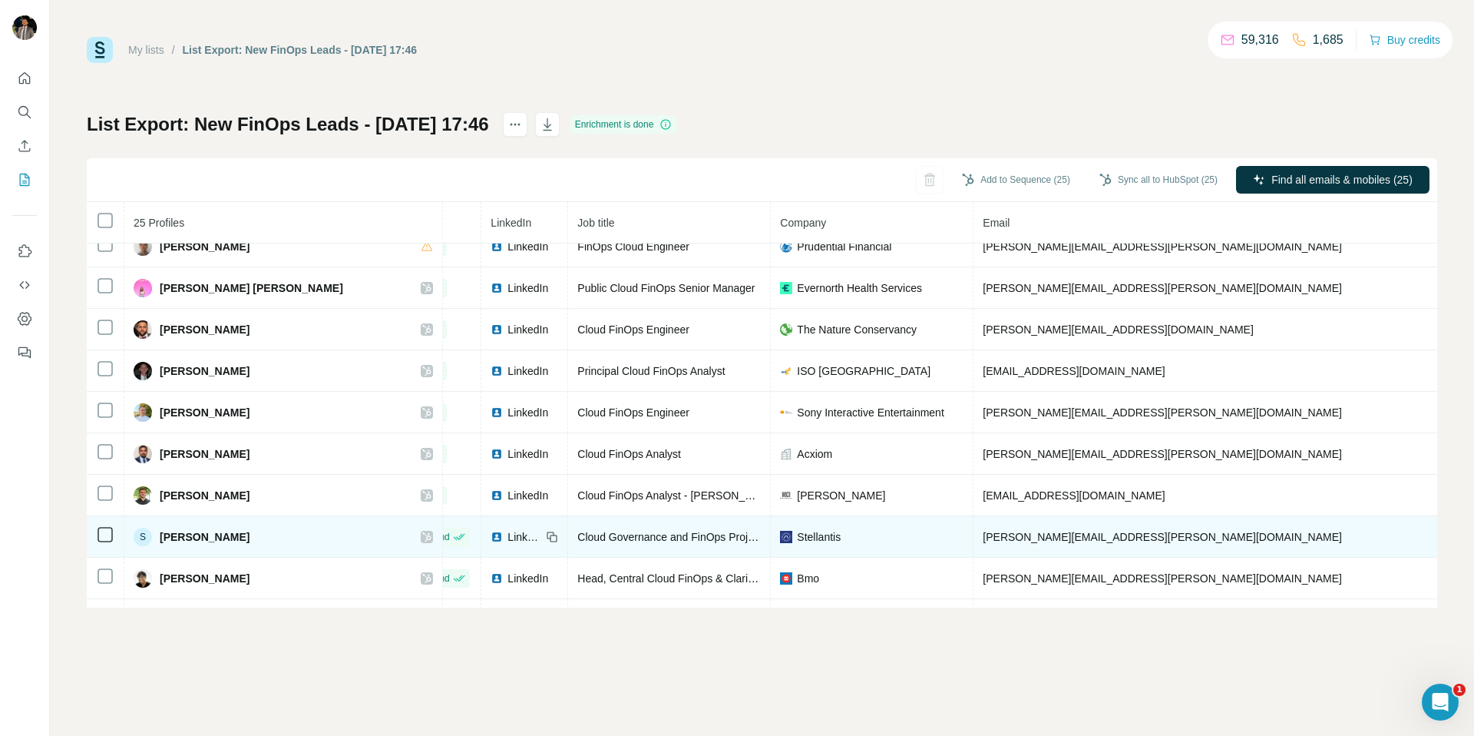
click at [422, 507] on icon at bounding box center [426, 537] width 9 height 12
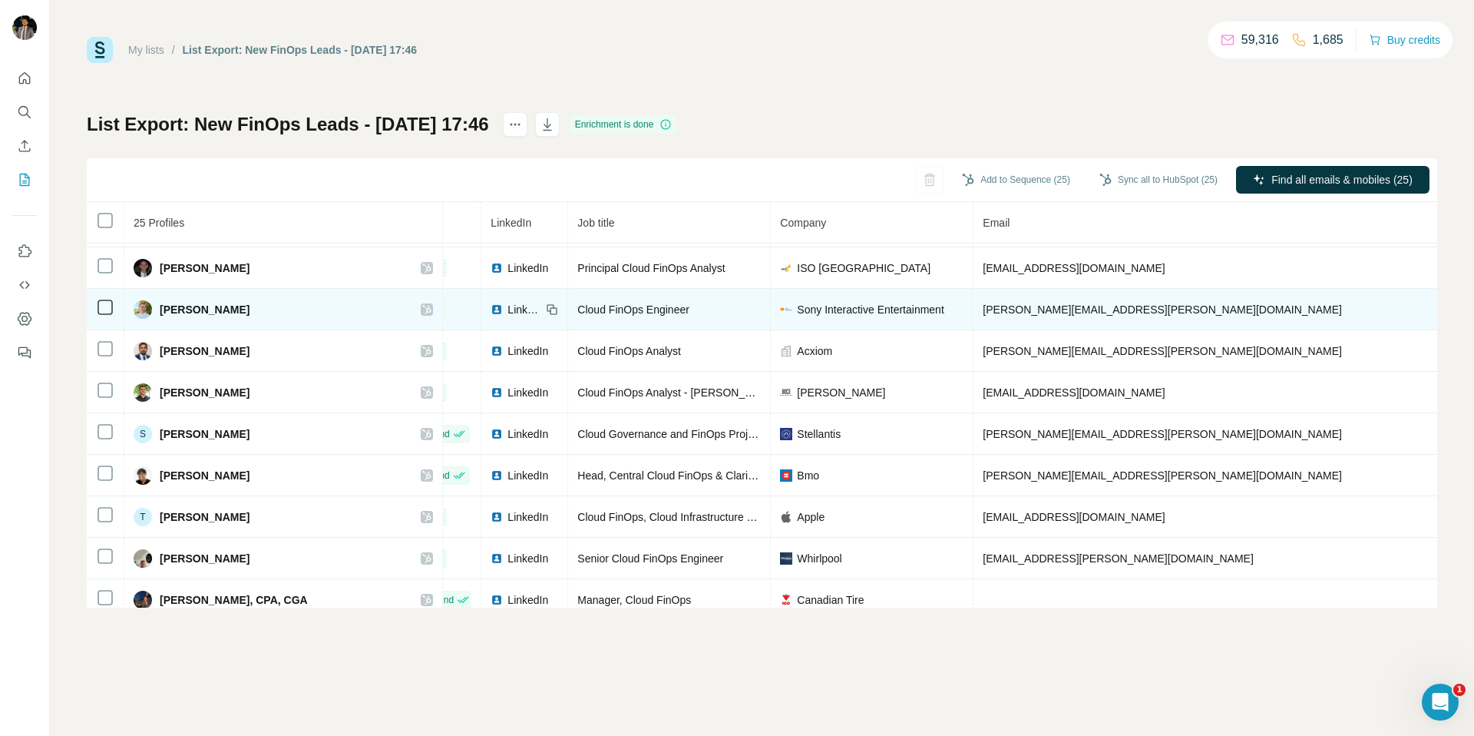
scroll to position [597, 56]
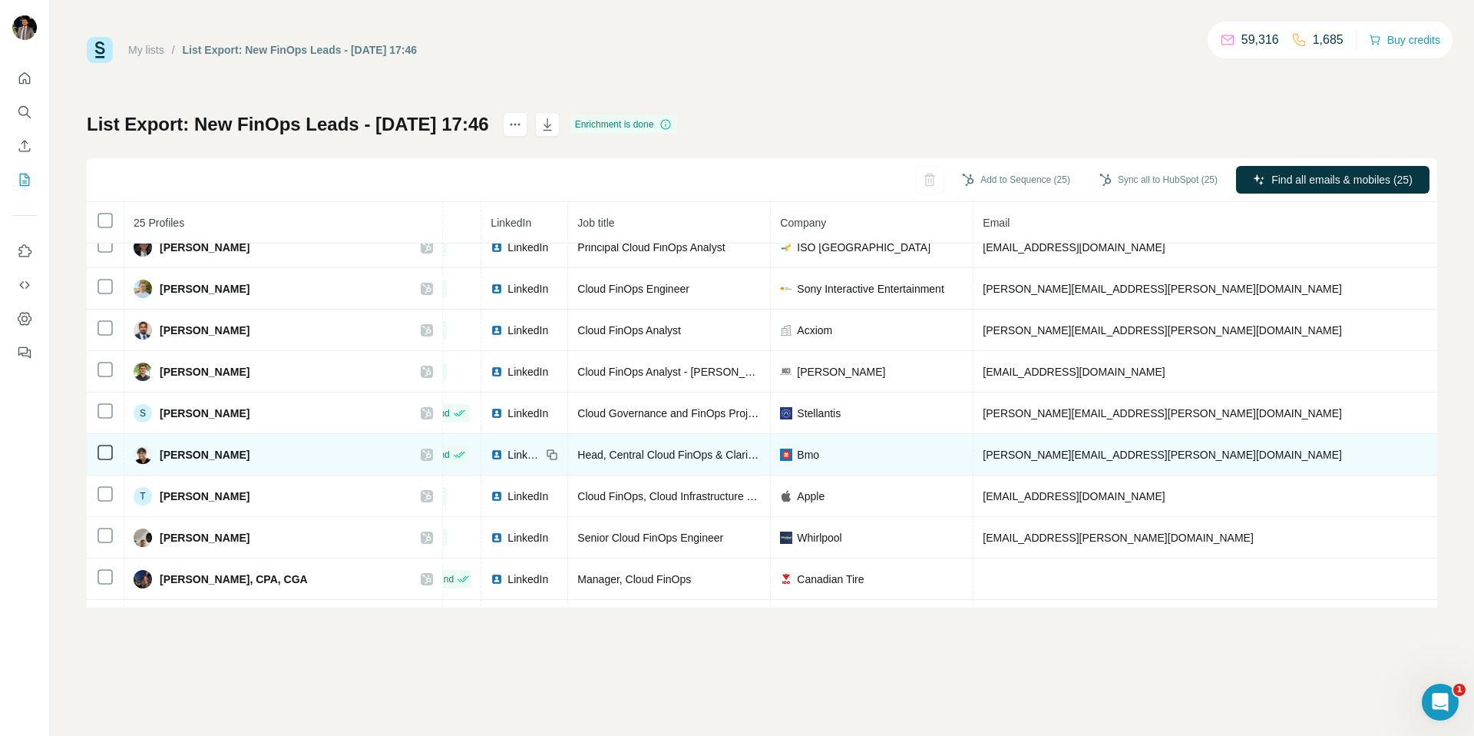
click at [422, 454] on icon at bounding box center [426, 454] width 9 height 12
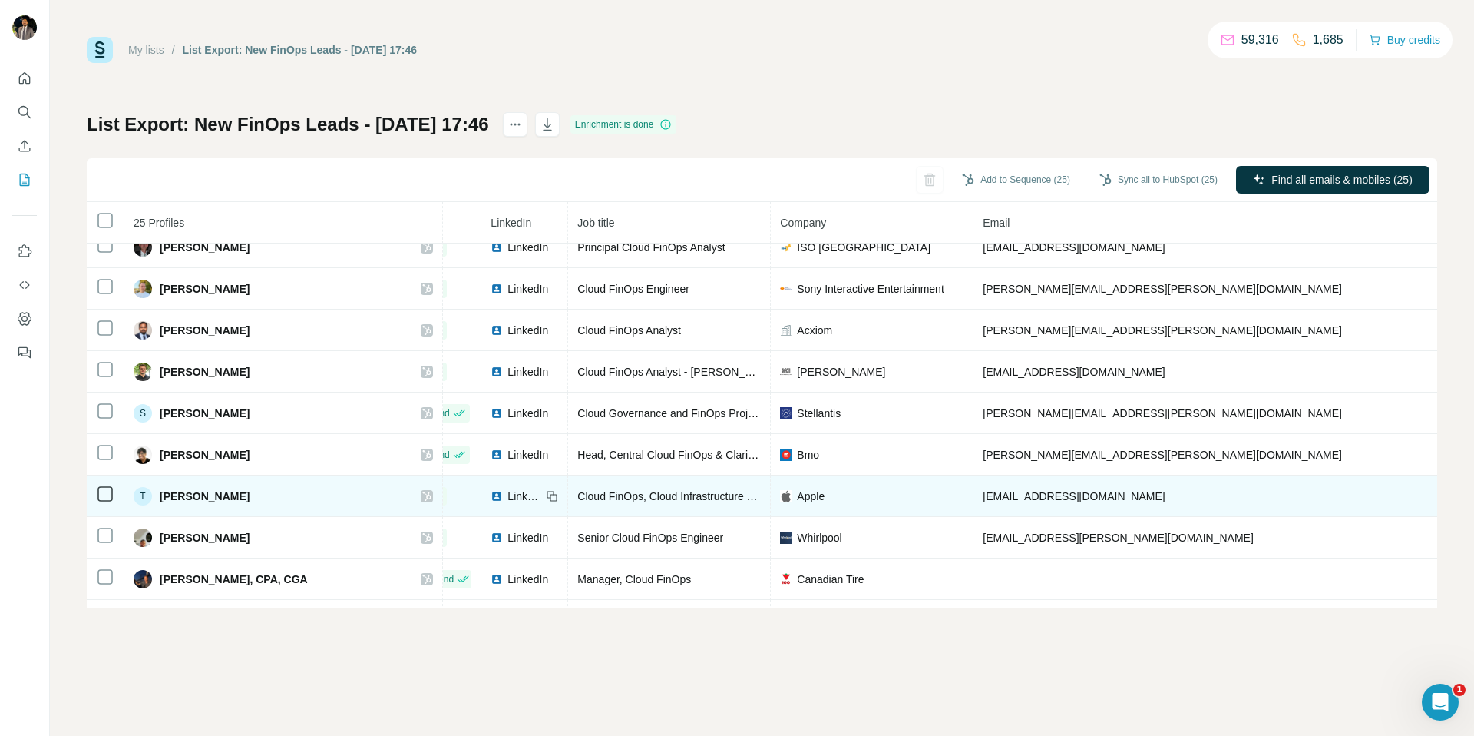
click at [422, 495] on icon at bounding box center [426, 496] width 9 height 12
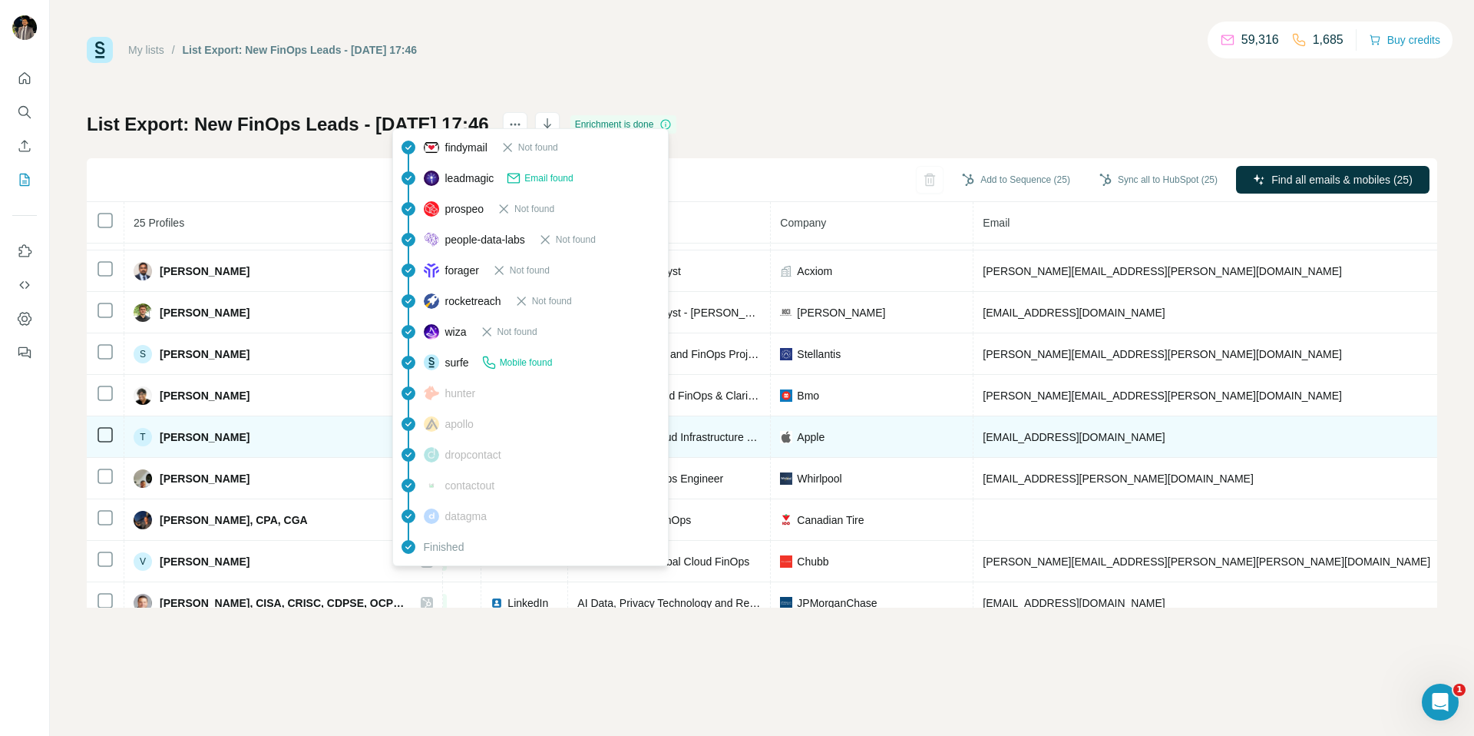
scroll to position [681, 56]
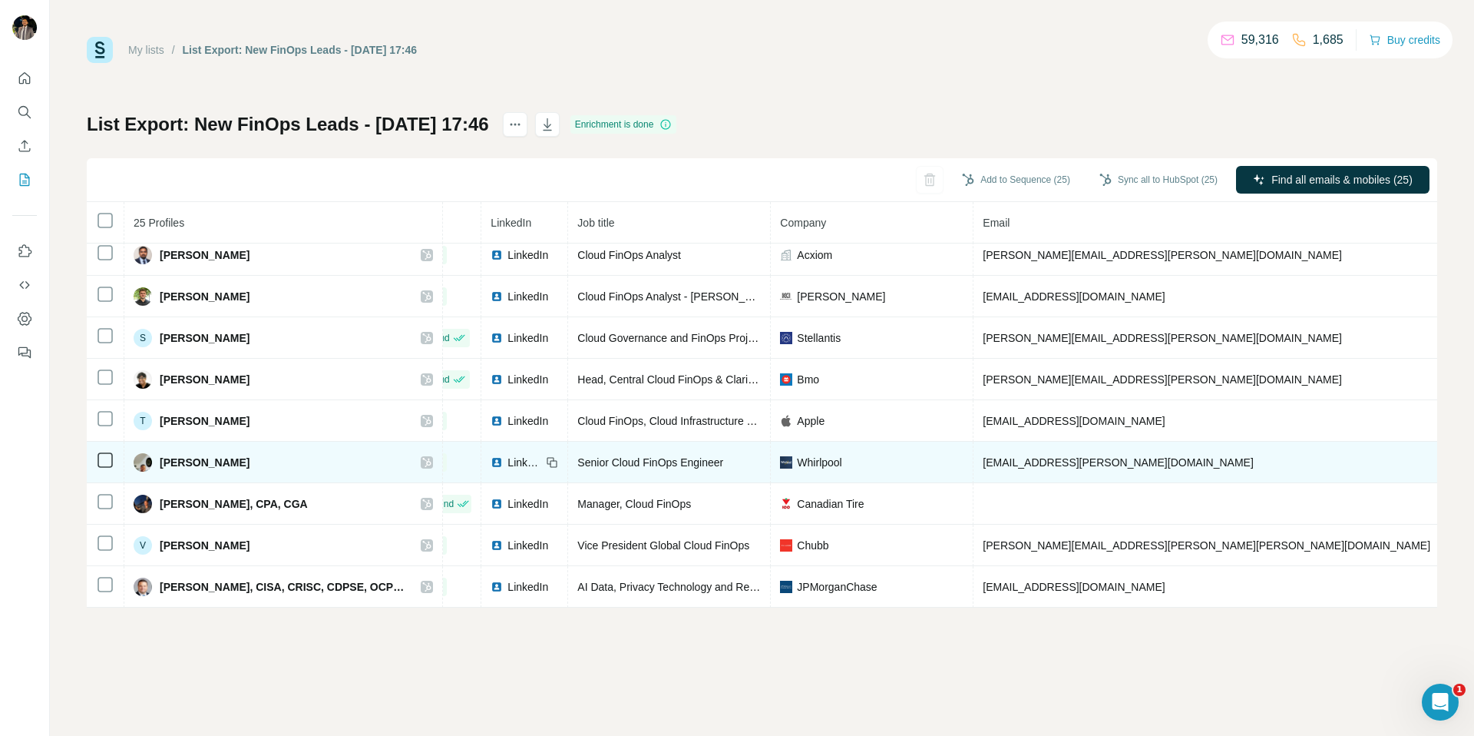
click at [425, 458] on icon at bounding box center [427, 462] width 8 height 9
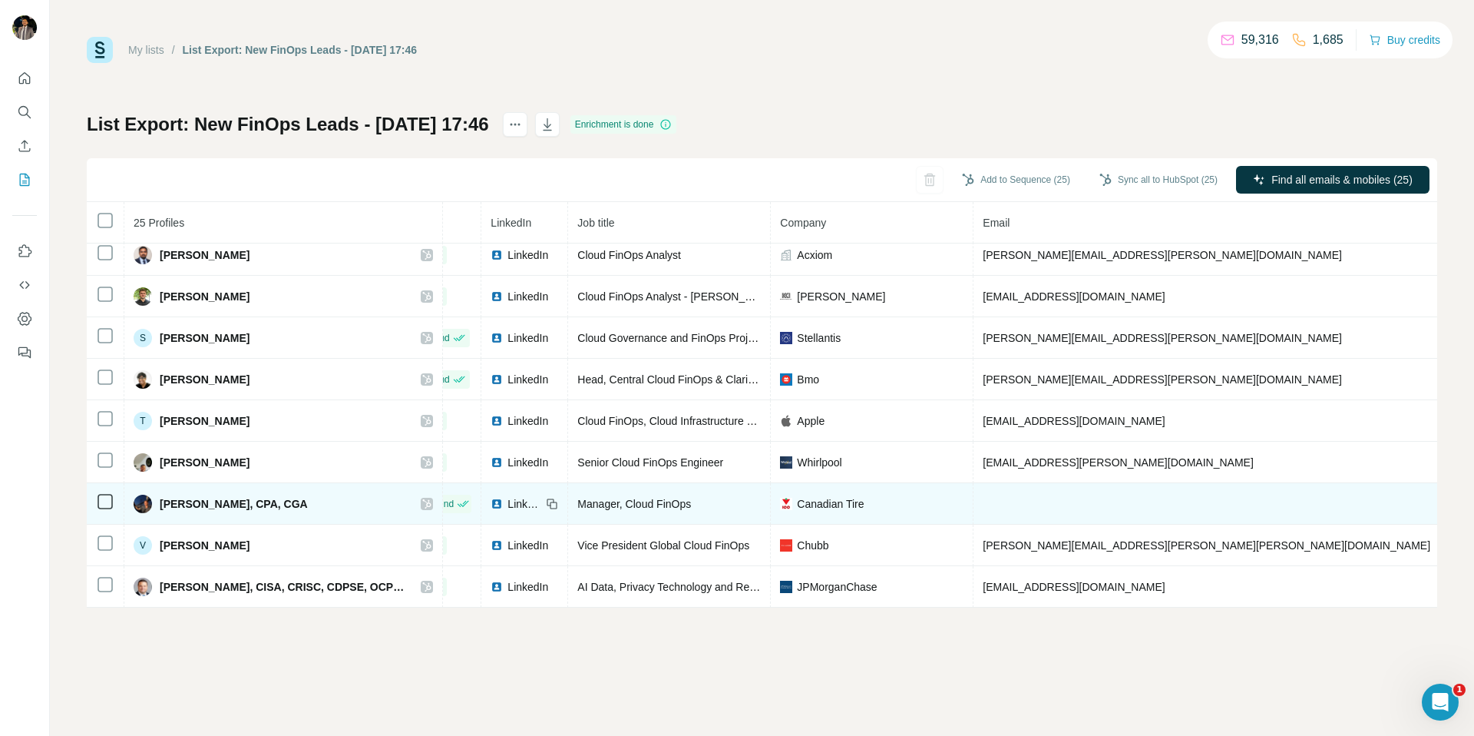
click at [423, 499] on icon at bounding box center [427, 503] width 8 height 9
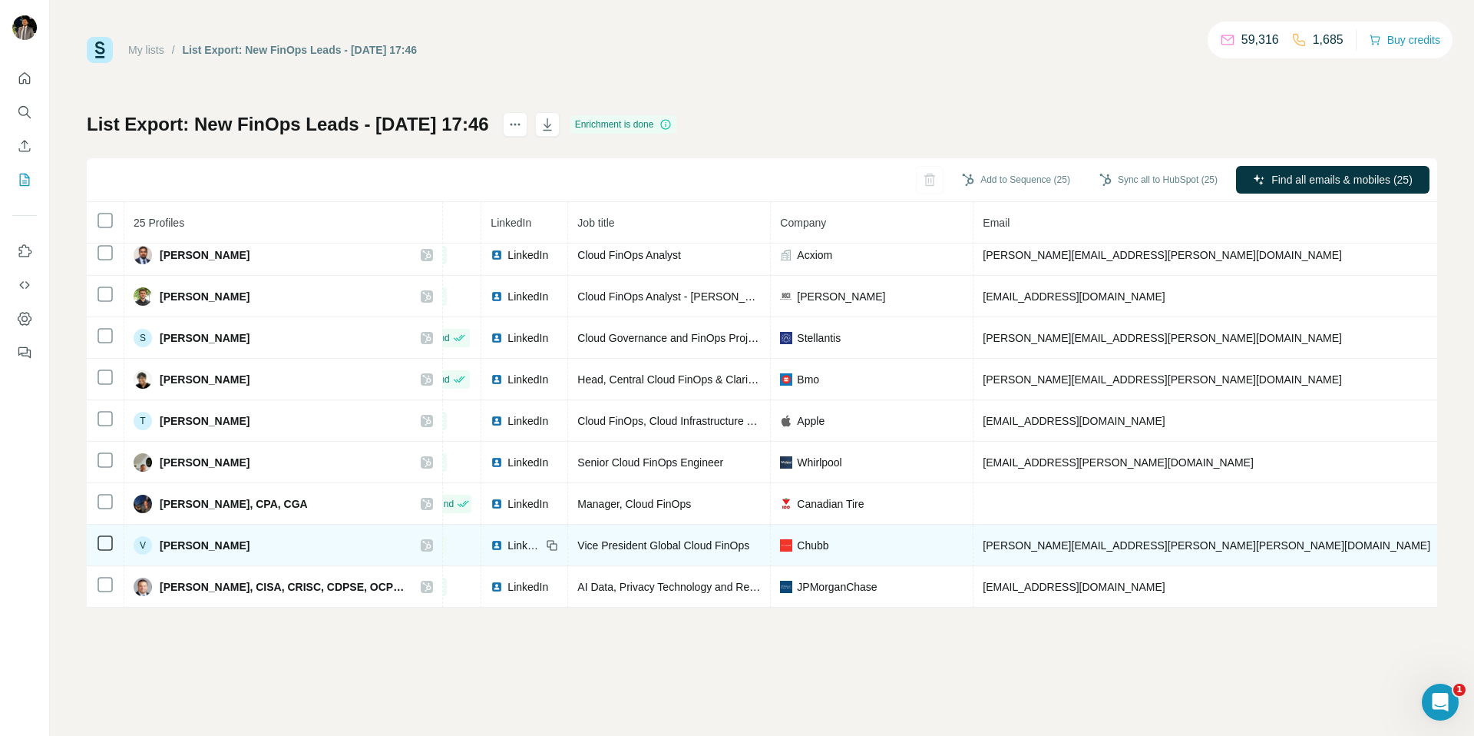
click at [425, 507] on icon at bounding box center [426, 545] width 9 height 12
